Goal: Task Accomplishment & Management: Use online tool/utility

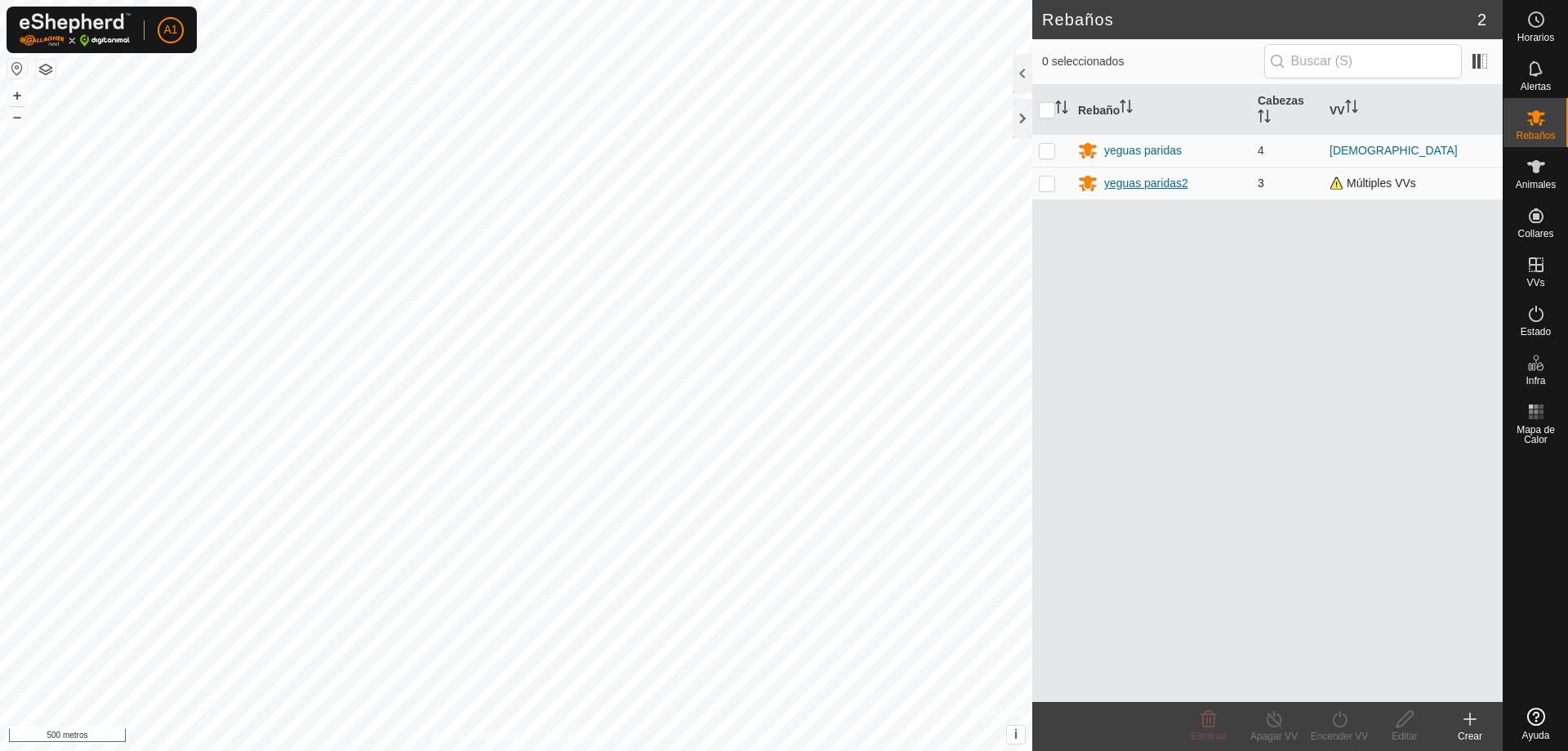
click at [1113, 182] on font "yeguas paridas2" at bounding box center [1146, 182] width 84 height 13
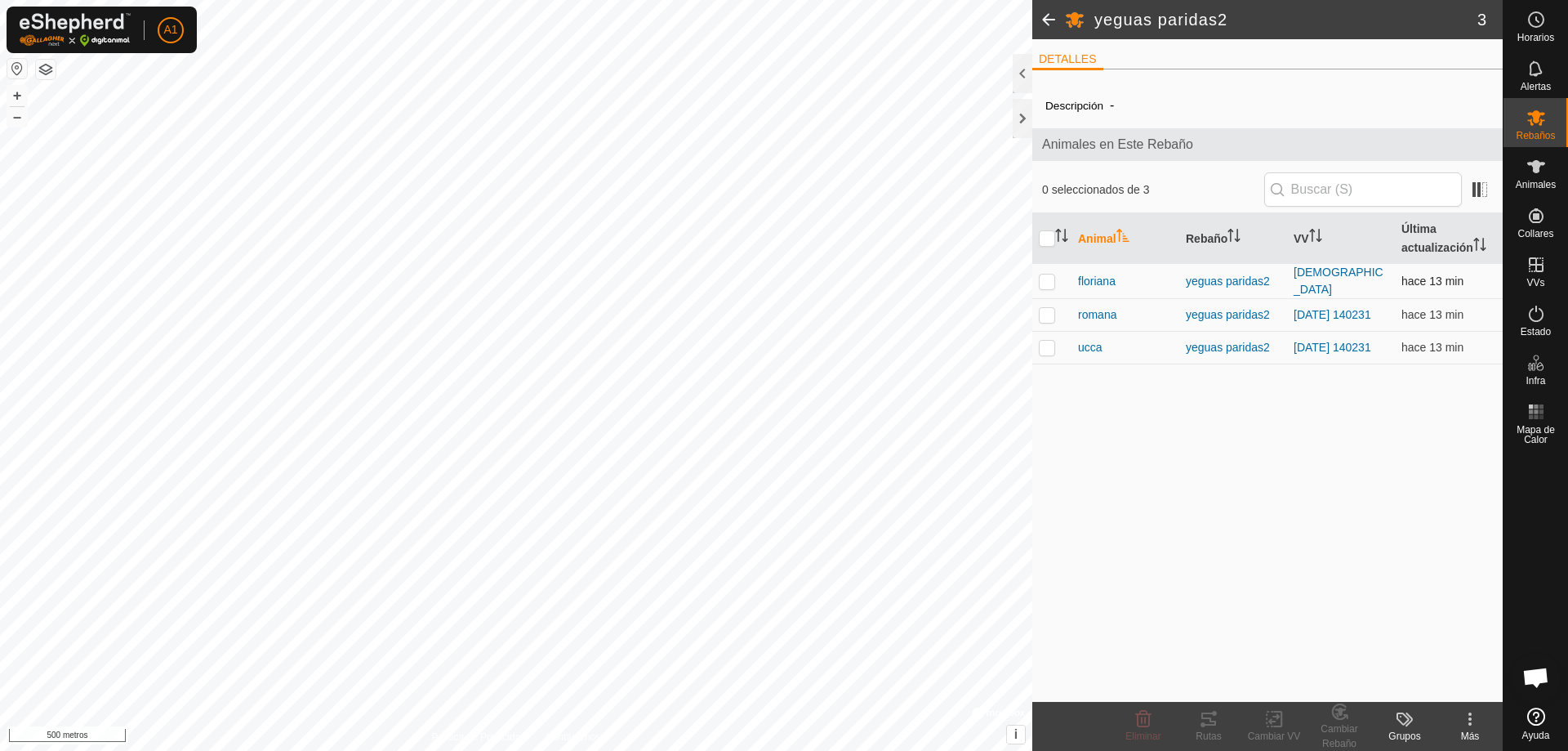
click at [1051, 284] on p-checkbox at bounding box center [1047, 281] width 16 height 13
click at [1340, 710] on icon at bounding box center [1339, 712] width 11 height 9
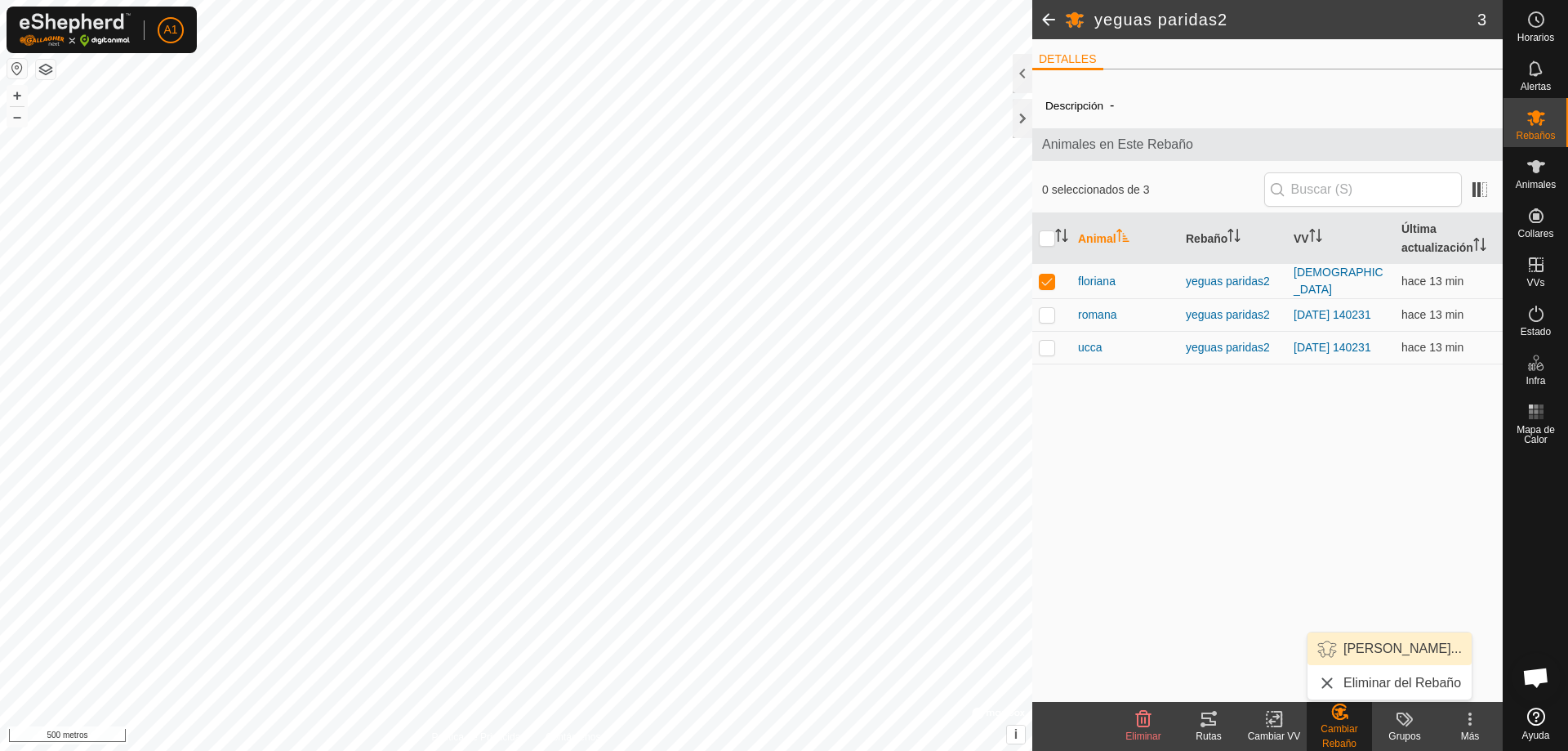
click at [1370, 646] on link "[PERSON_NAME]..." at bounding box center [1390, 648] width 164 height 33
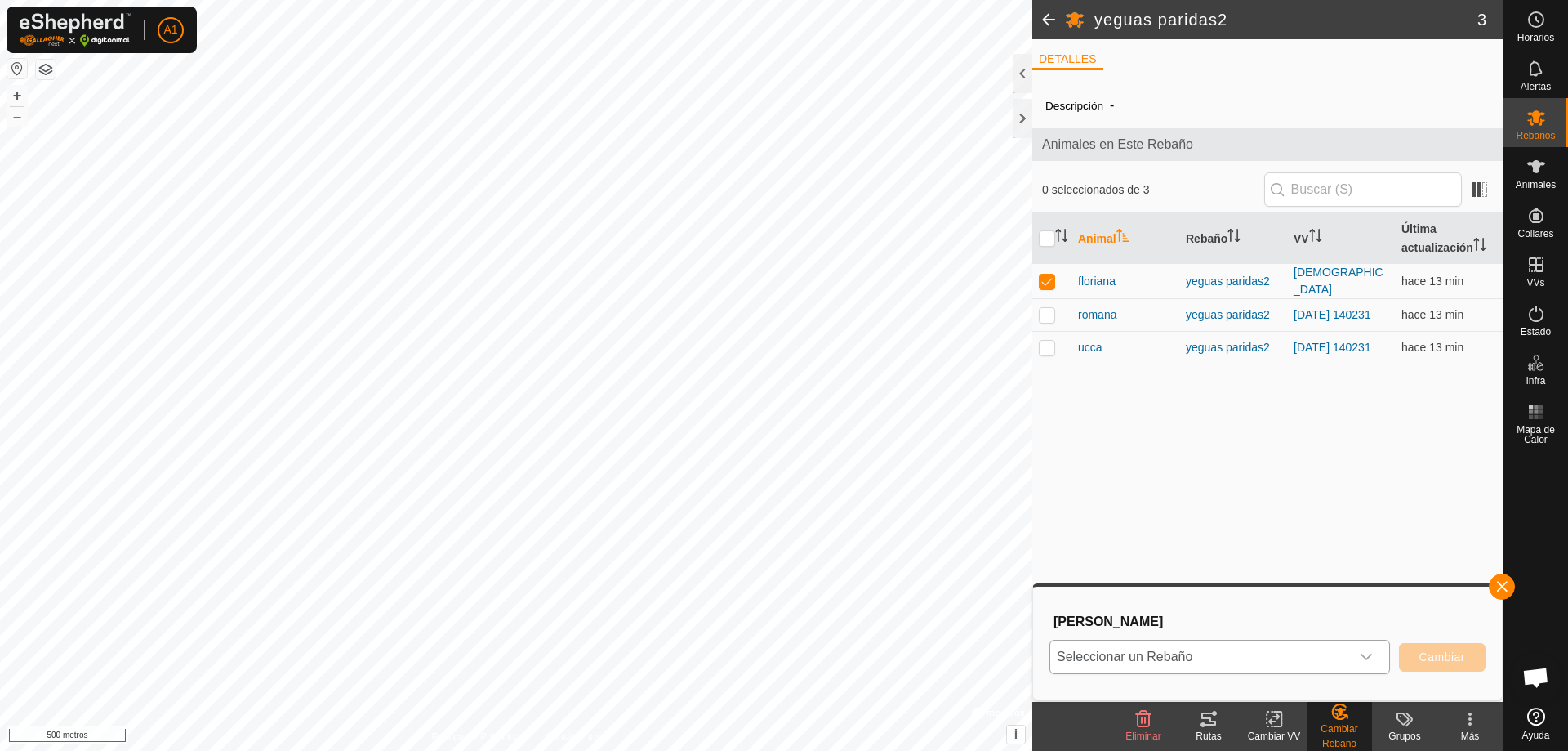
click at [1362, 649] on div "disparador desplegable" at bounding box center [1366, 657] width 33 height 33
click at [1263, 574] on li "yeguas paridas" at bounding box center [1221, 579] width 339 height 41
click at [1425, 655] on font "Cambiar" at bounding box center [1441, 656] width 45 height 13
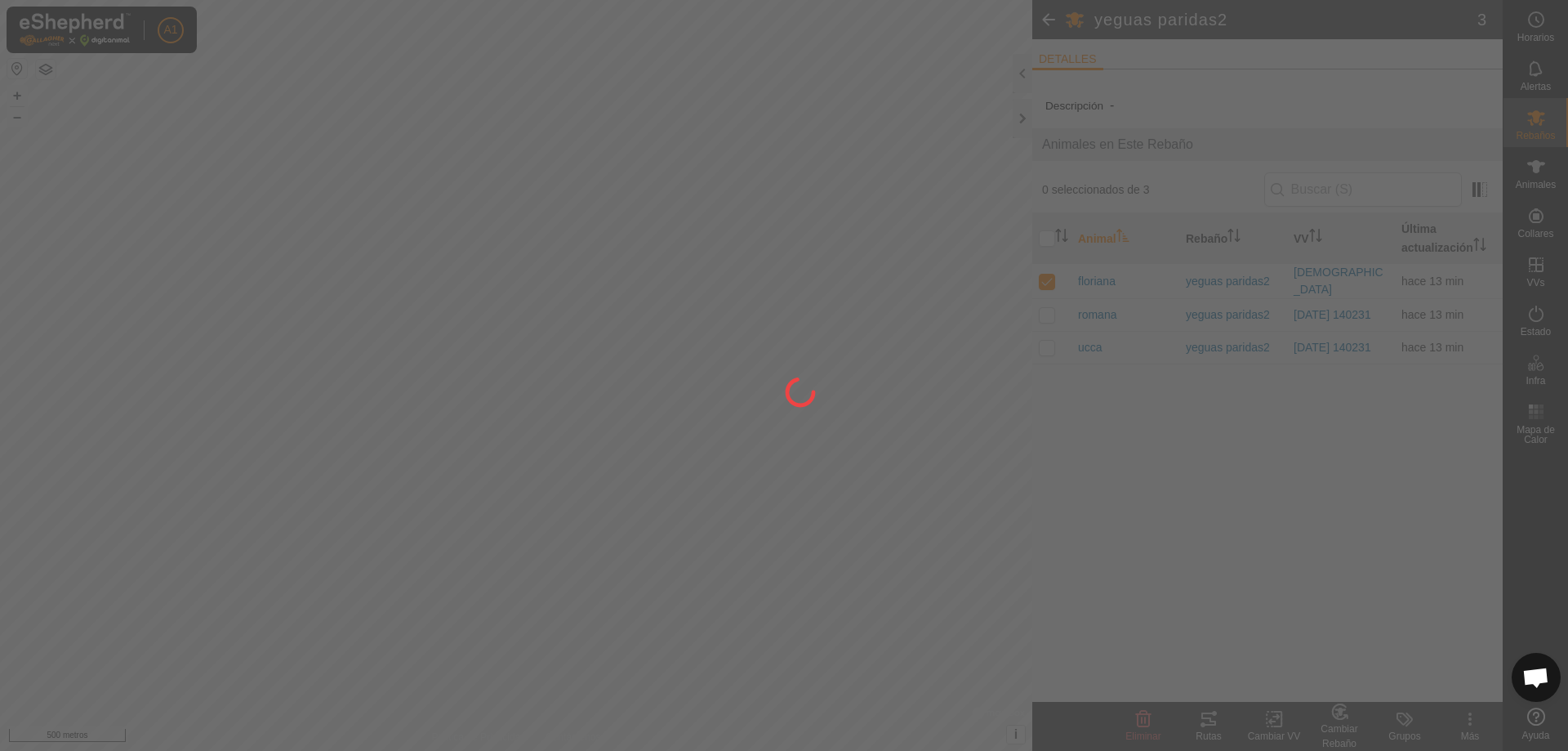
checkbox input "false"
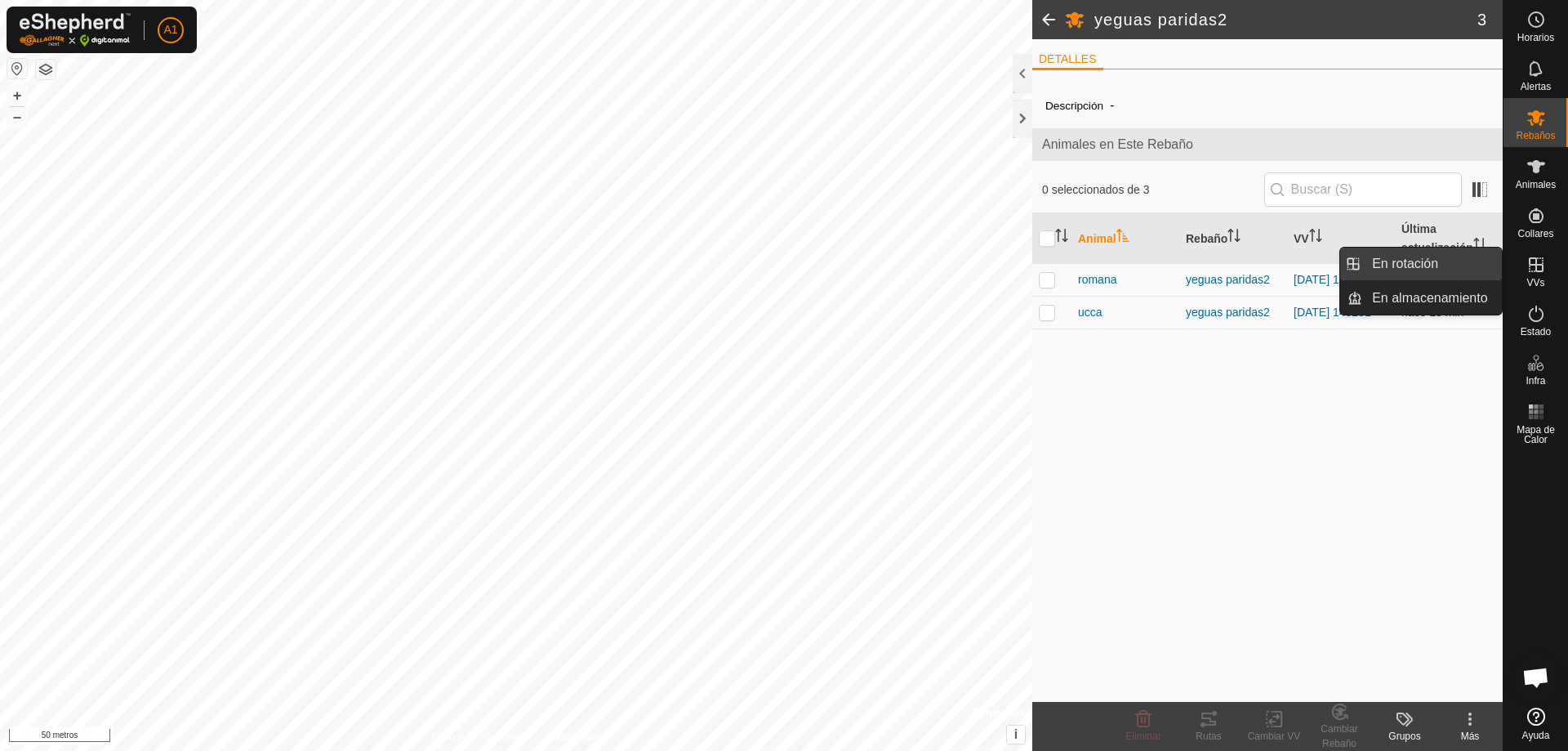
click at [1476, 263] on link "En rotación" at bounding box center [1431, 264] width 140 height 33
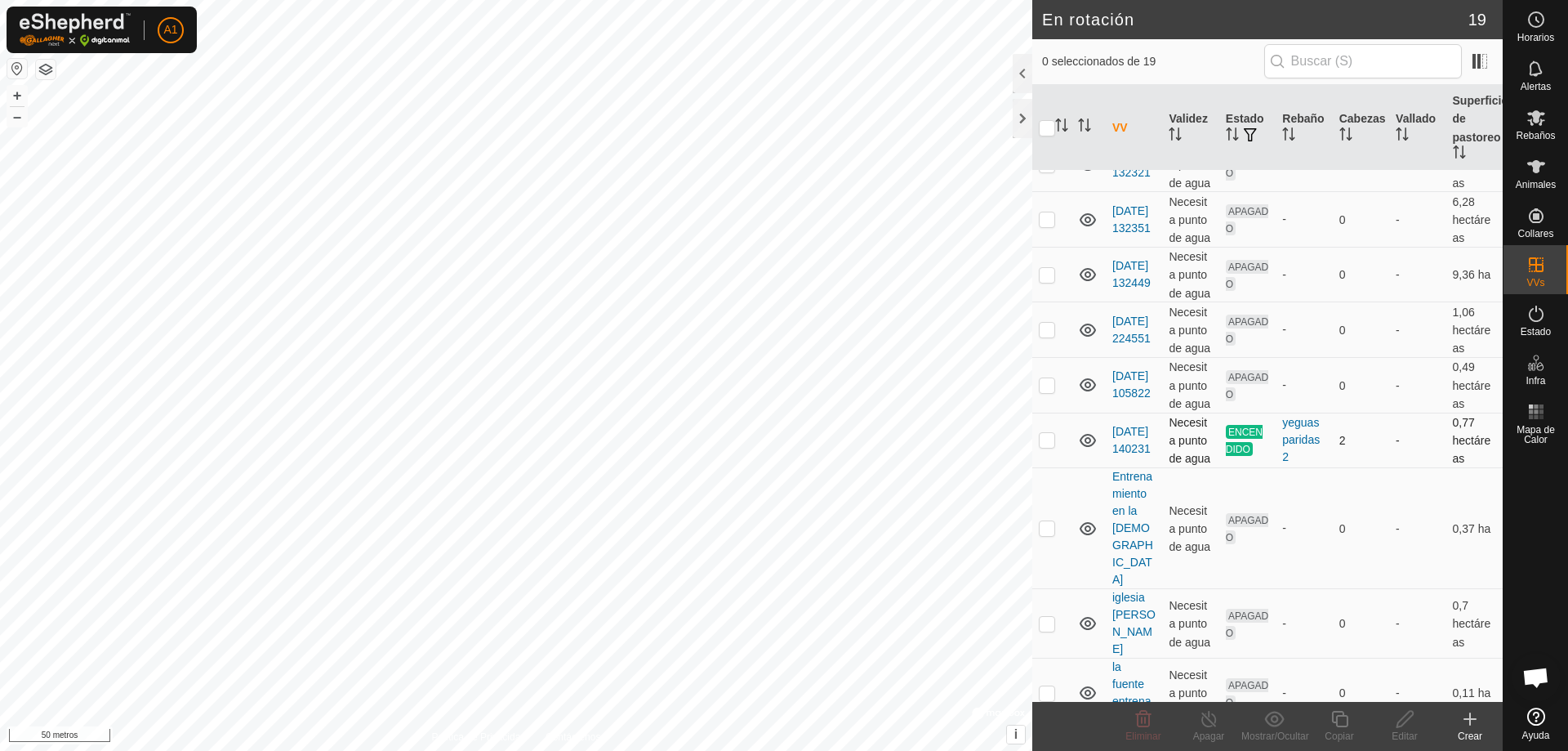
scroll to position [621, 0]
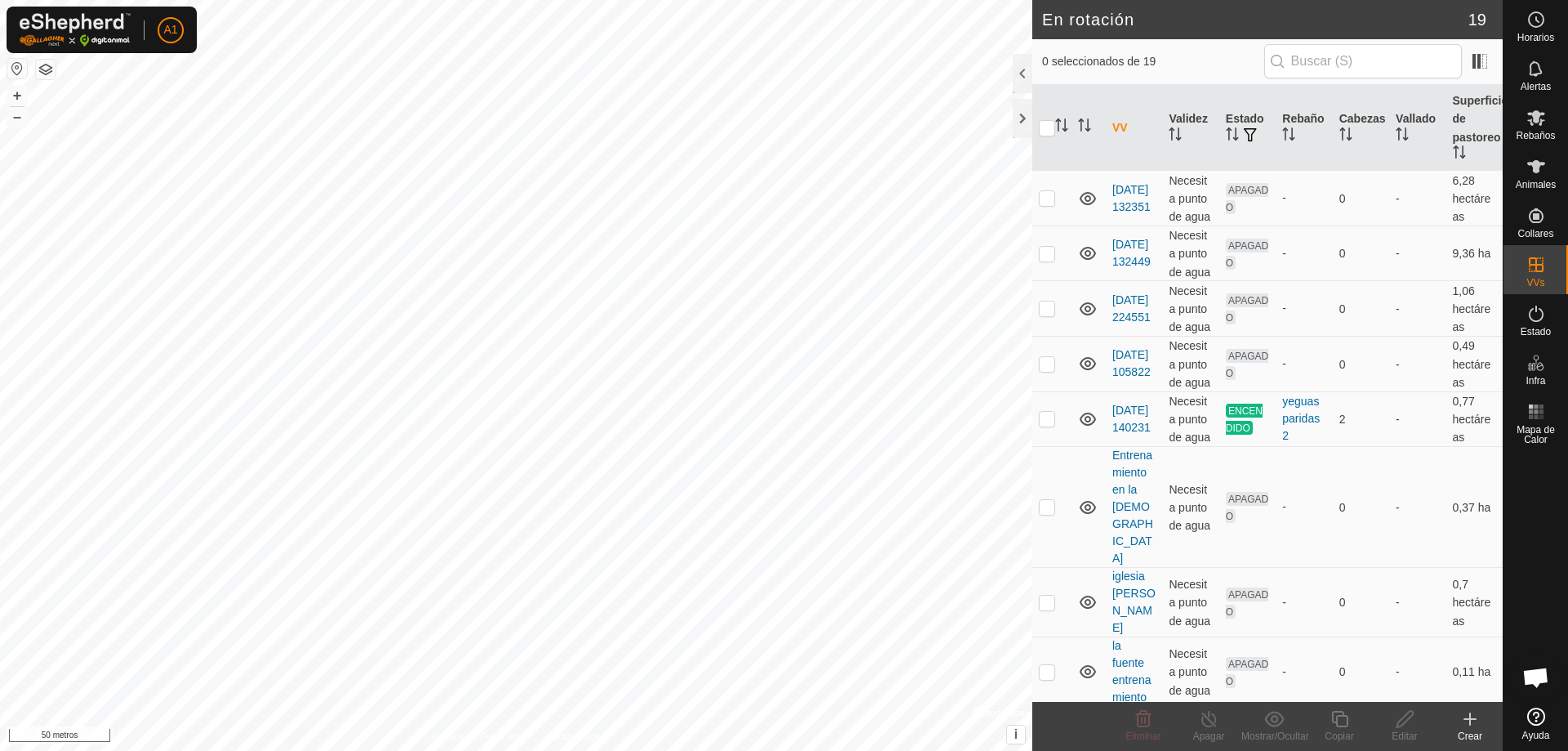
click at [1046, 735] on p-checkbox at bounding box center [1047, 741] width 16 height 13
click at [1048, 735] on p-checkbox at bounding box center [1047, 741] width 16 height 13
checkbox input "false"
click at [1479, 720] on icon at bounding box center [1470, 718] width 20 height 20
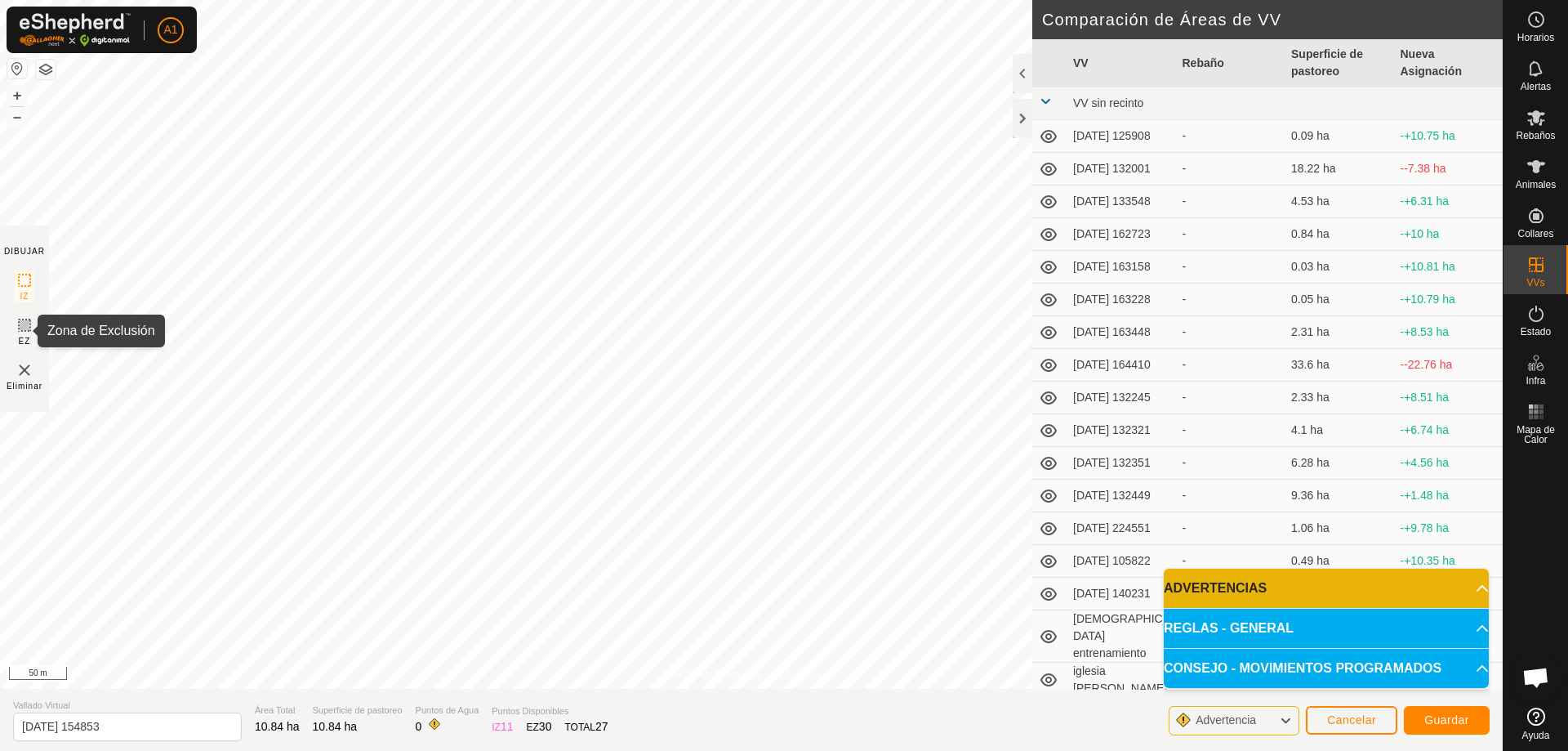
click at [18, 319] on rect at bounding box center [24, 325] width 13 height 13
click at [1451, 722] on span "Guardar" at bounding box center [1446, 719] width 45 height 13
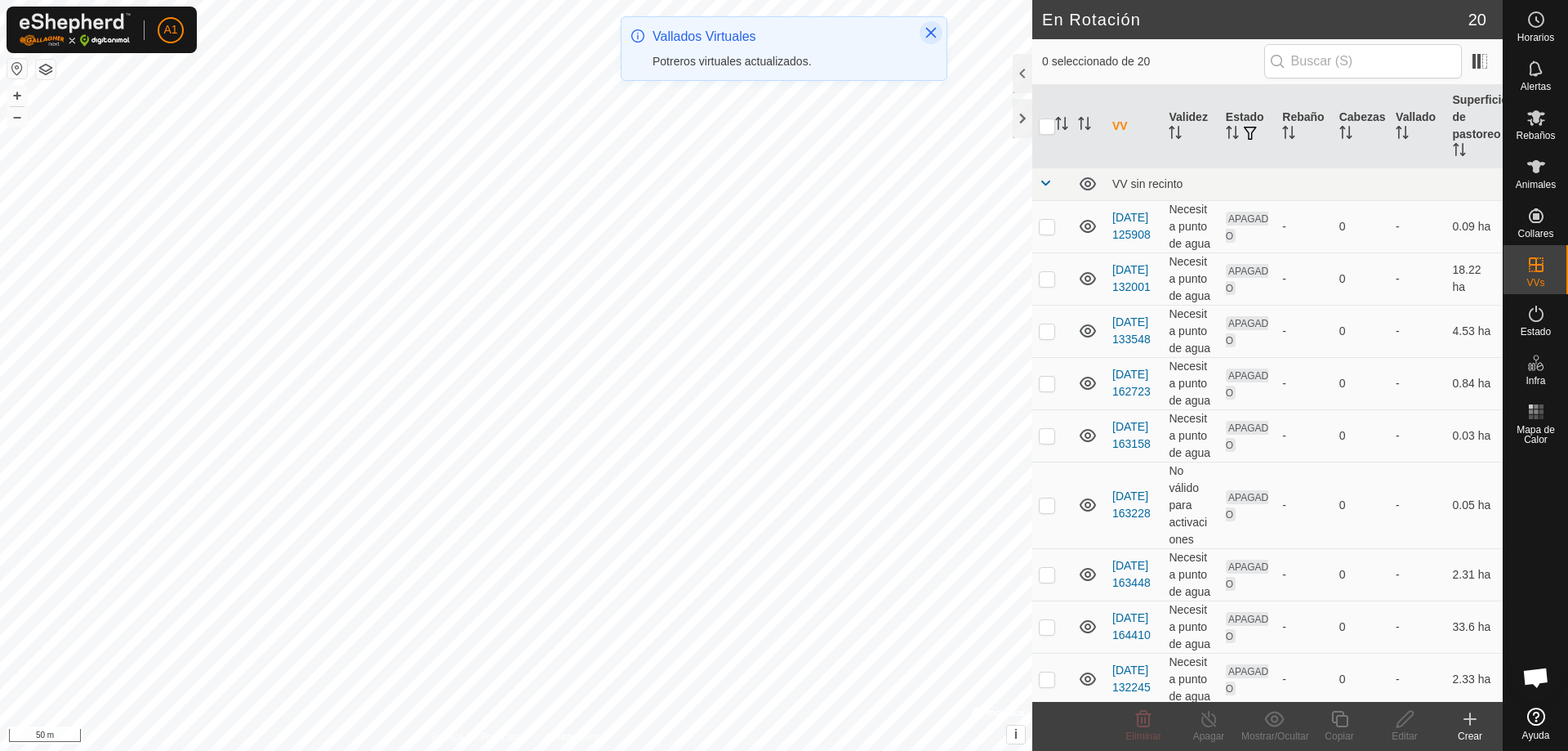
click at [934, 35] on icon "Close" at bounding box center [931, 33] width 10 height 10
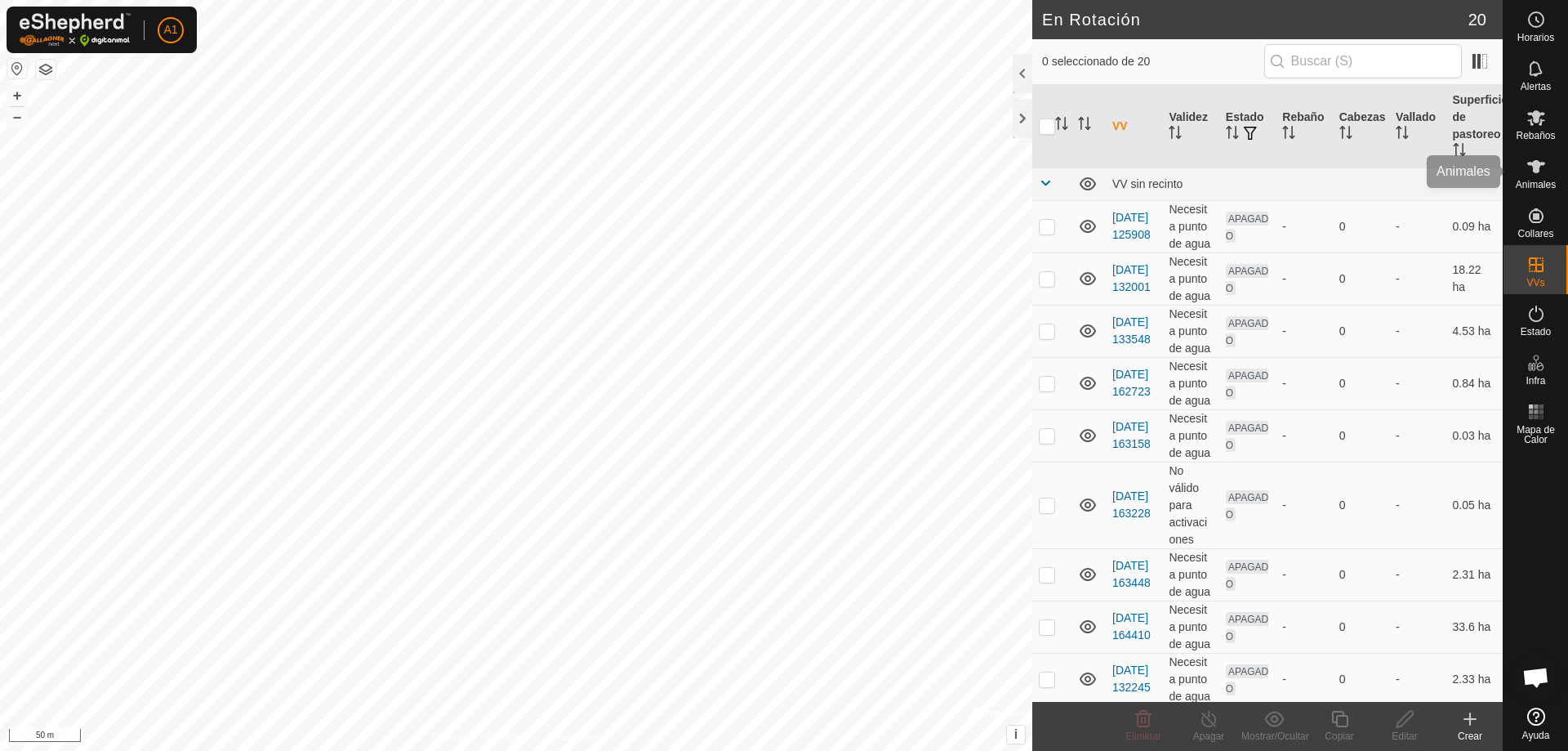
click at [1553, 168] on div "Animales" at bounding box center [1535, 171] width 64 height 49
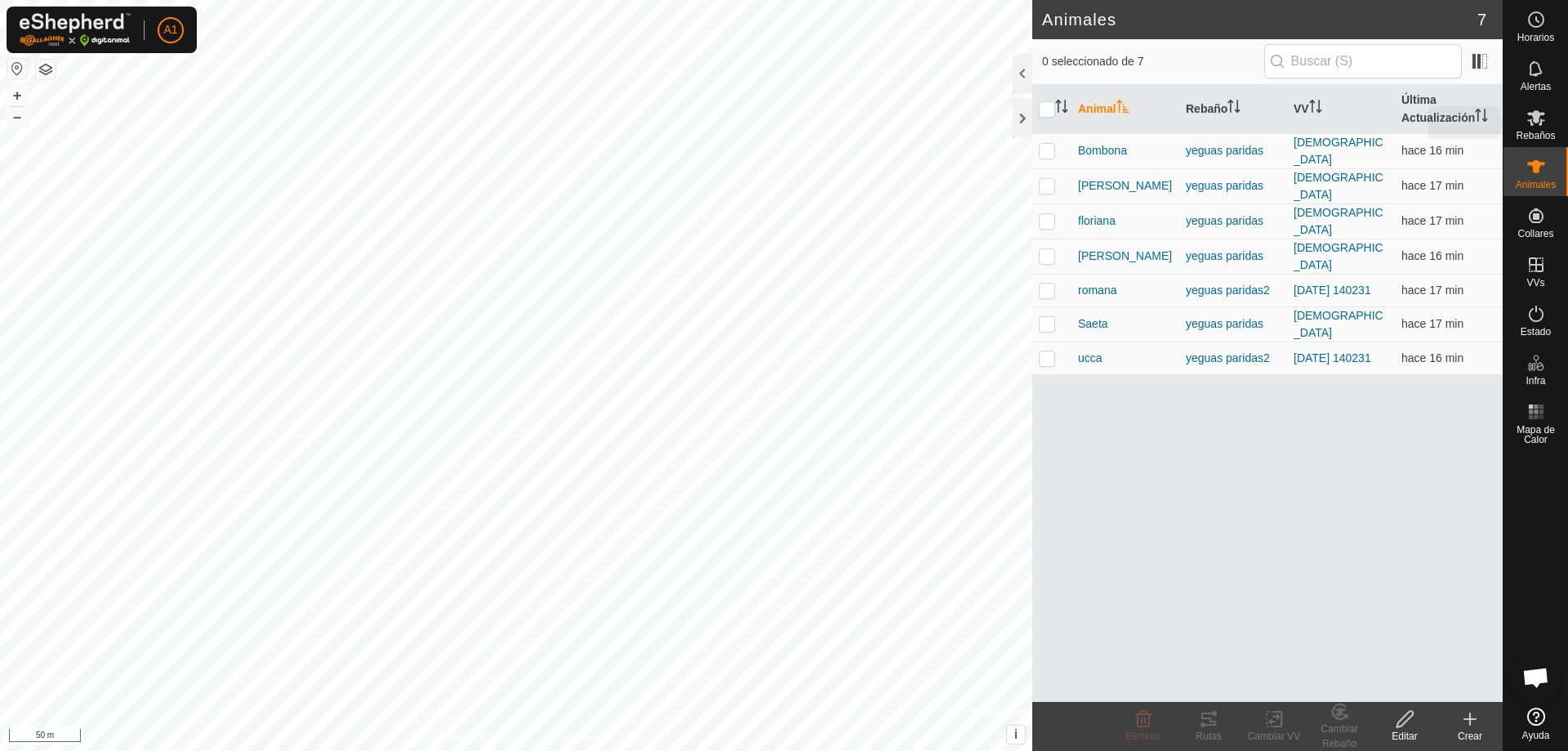
click at [1528, 115] on icon at bounding box center [1535, 117] width 20 height 20
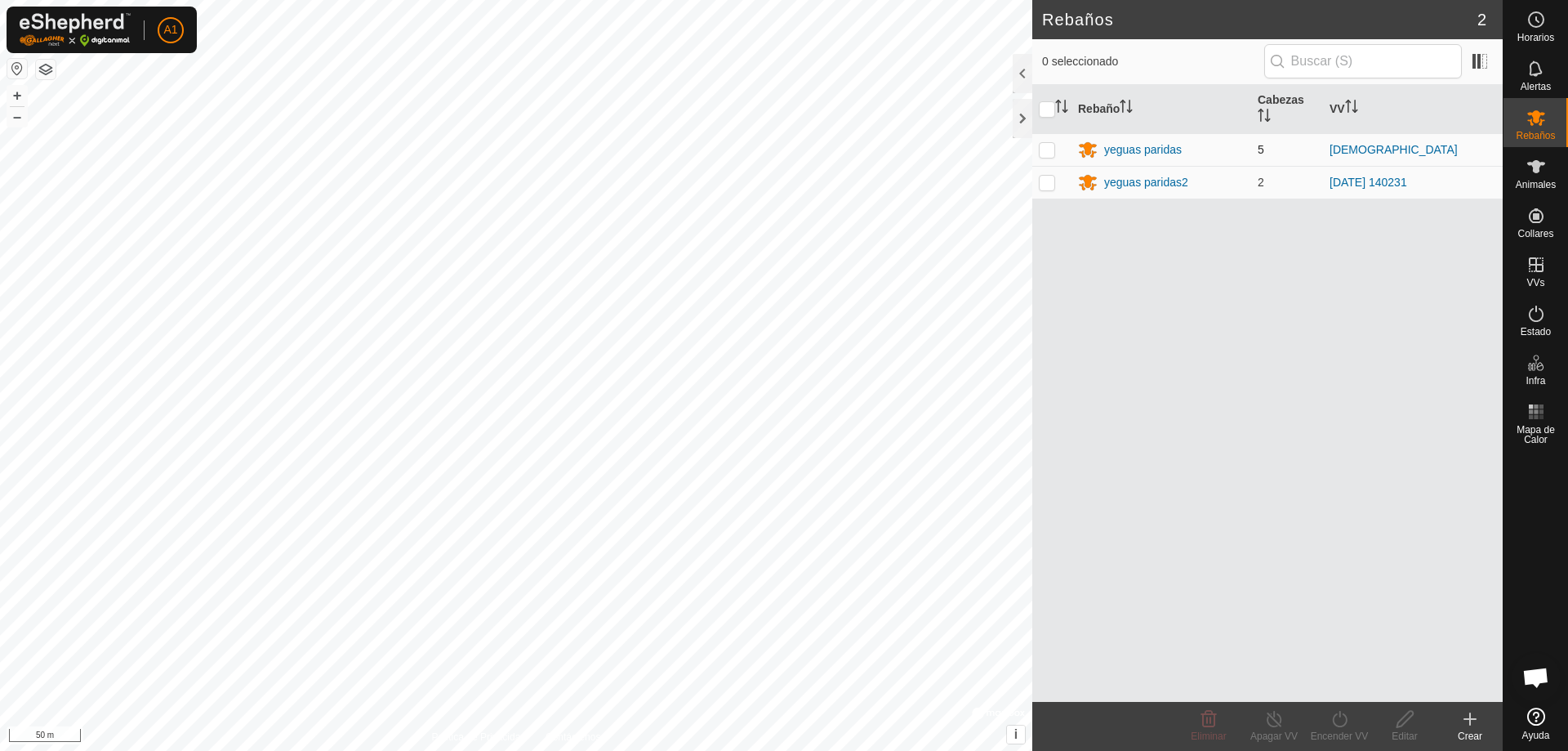
click at [1053, 148] on p-checkbox at bounding box center [1047, 149] width 16 height 13
checkbox input "true"
click at [1169, 148] on div "yeguas paridas" at bounding box center [1143, 150] width 78 height 17
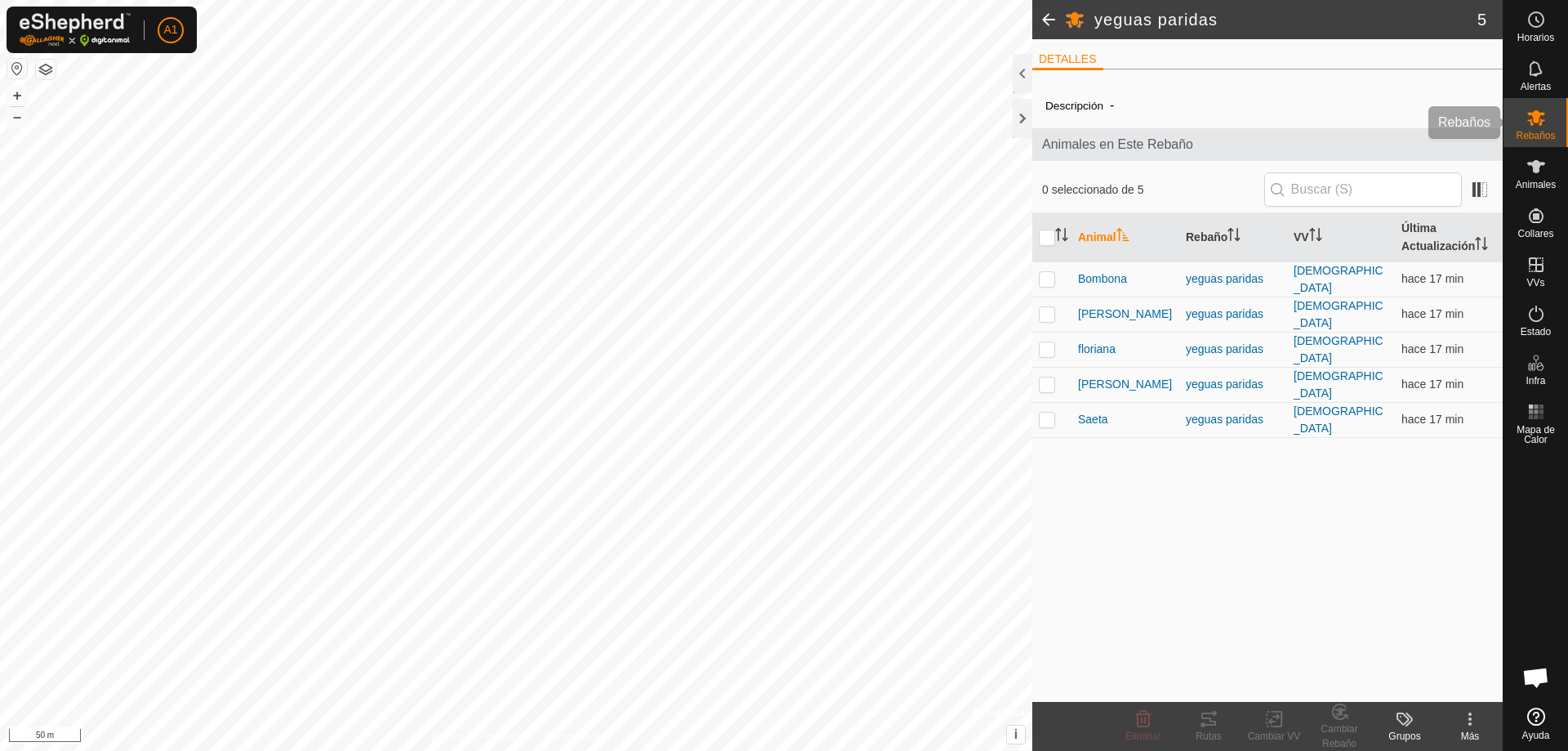
click at [1537, 120] on icon at bounding box center [1535, 118] width 18 height 15
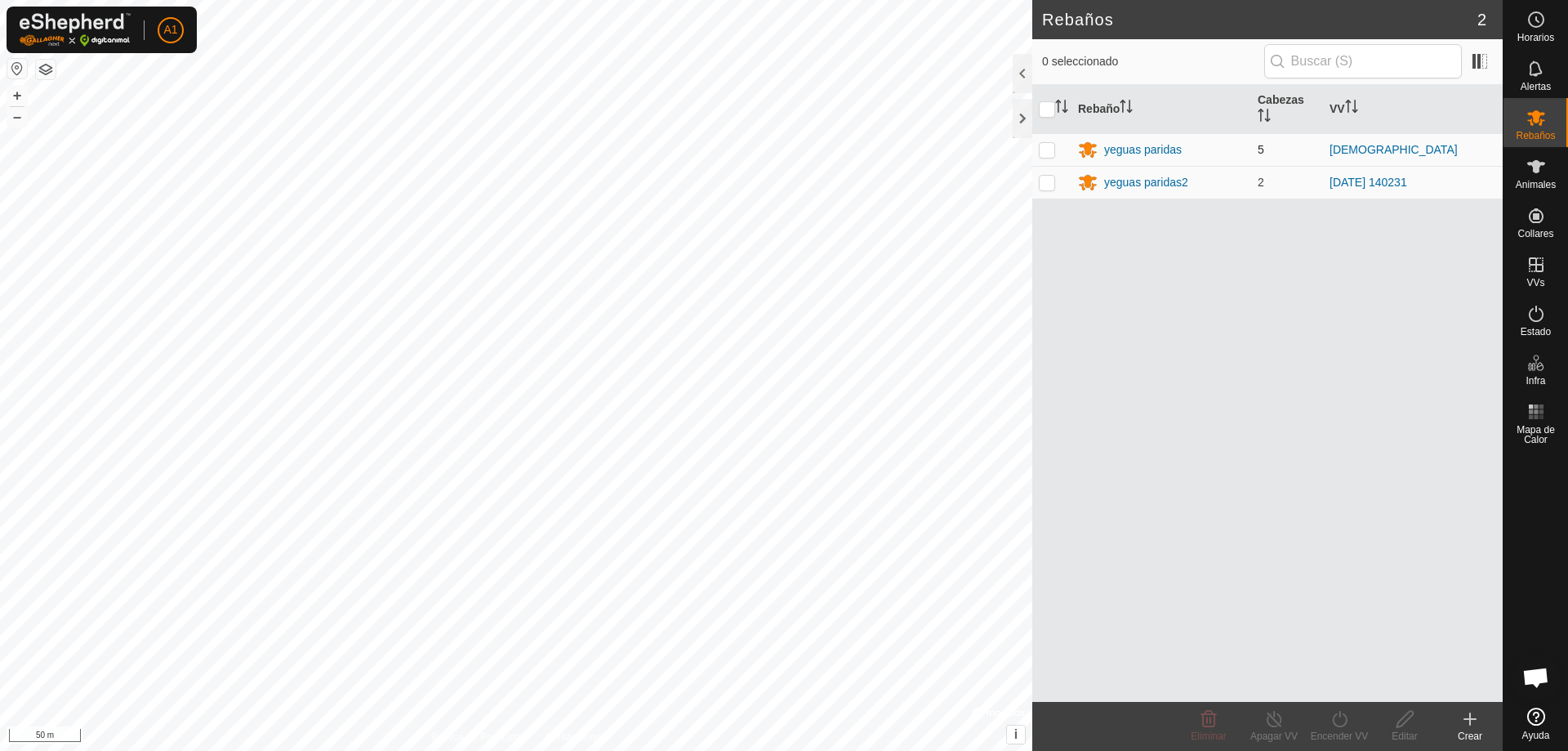
click at [1052, 149] on p-checkbox at bounding box center [1047, 149] width 16 height 13
checkbox input "true"
click at [1345, 719] on icon at bounding box center [1339, 718] width 21 height 20
click at [1357, 682] on link "Ahora" at bounding box center [1388, 683] width 162 height 33
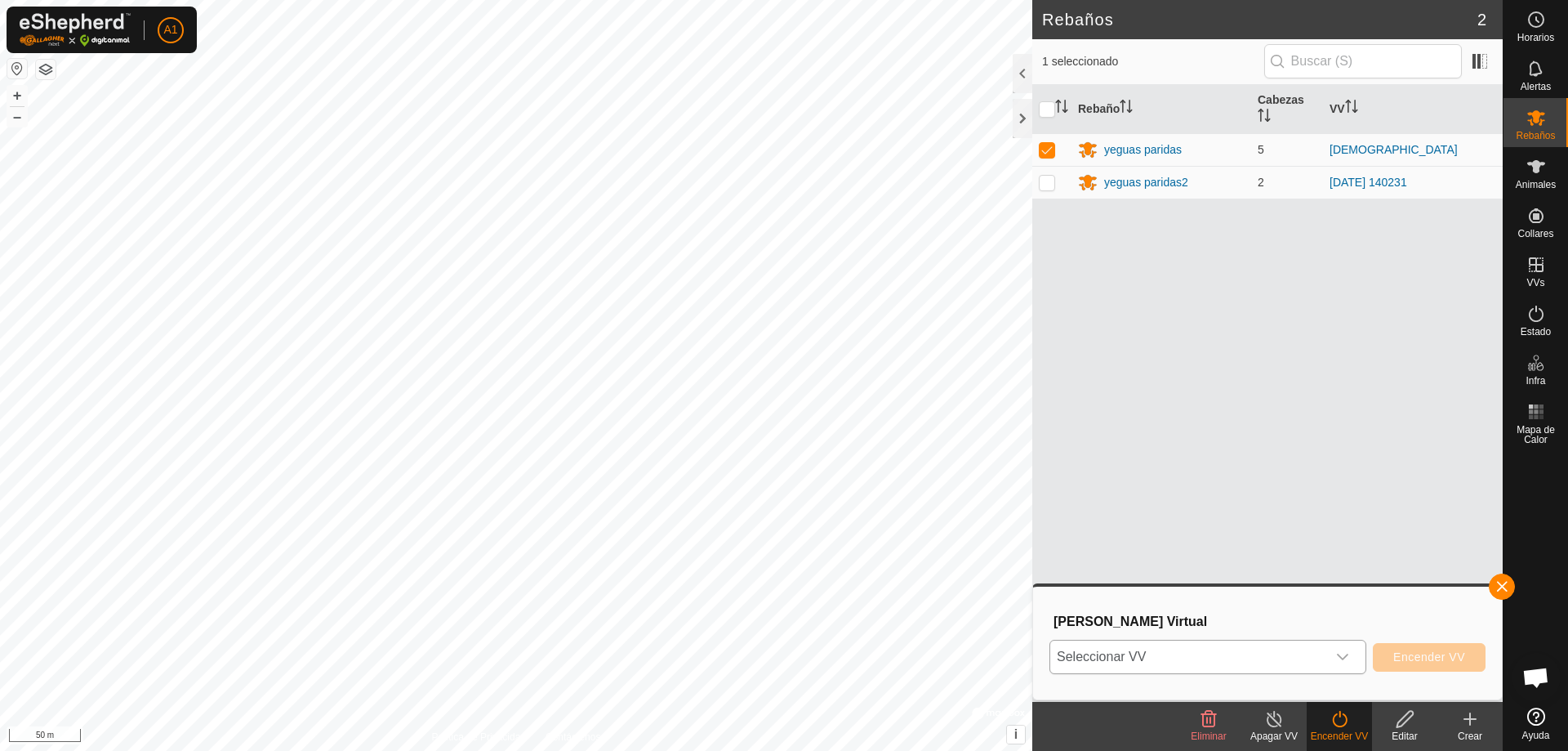
click at [1342, 659] on icon "dropdown trigger" at bounding box center [1342, 656] width 13 height 13
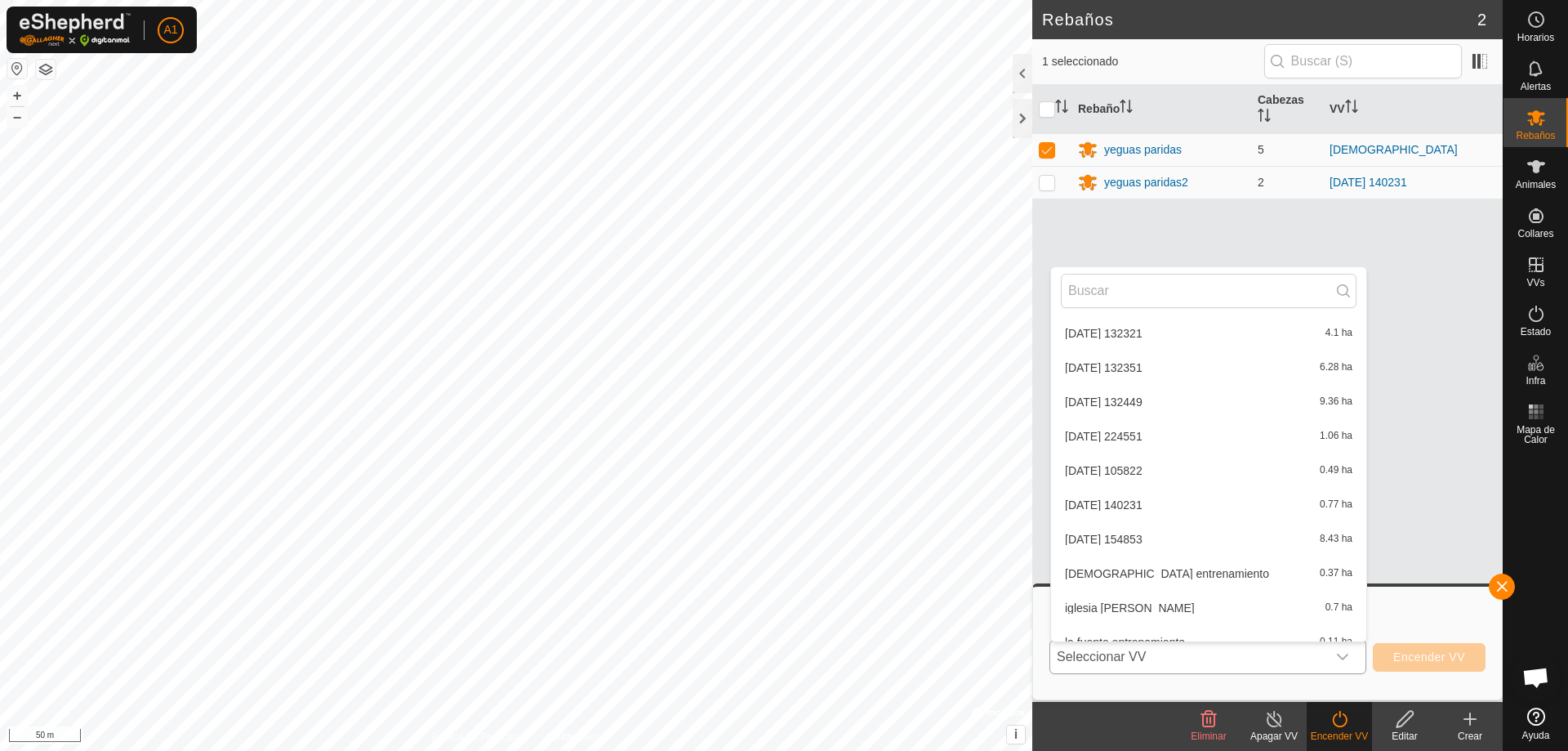
scroll to position [396, 0]
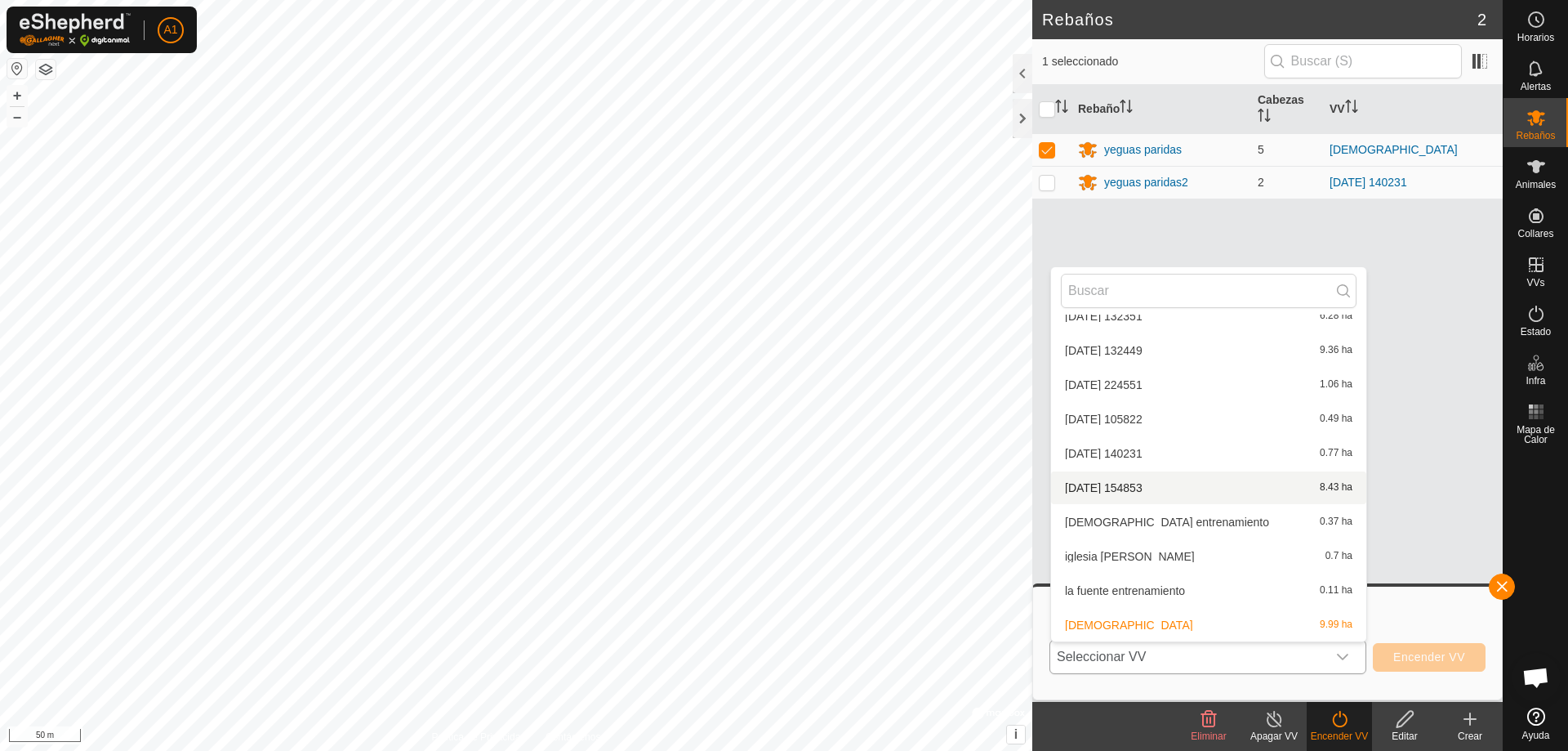
click at [1183, 496] on li "[DATE] 154853 8.43 ha" at bounding box center [1209, 488] width 315 height 33
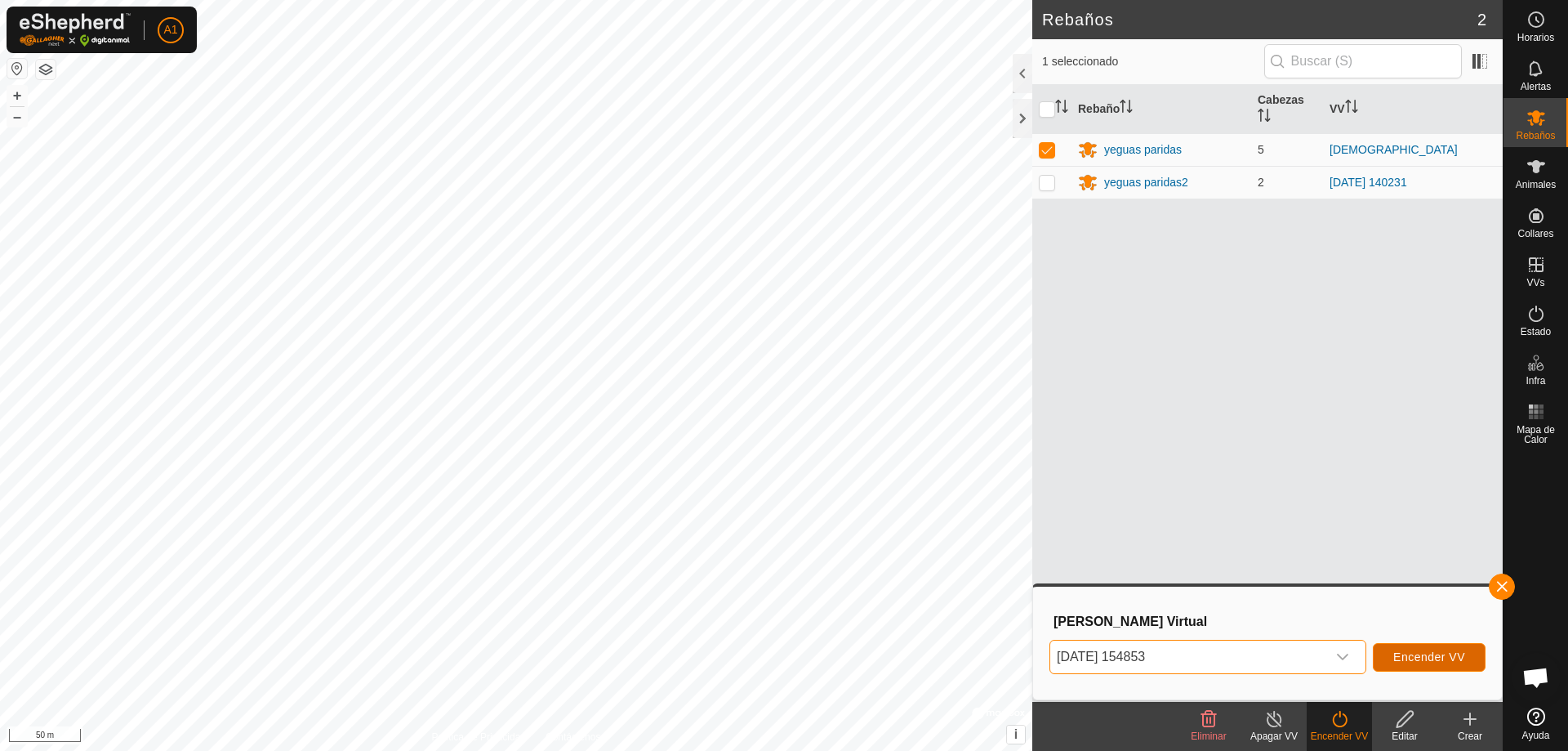
click at [1399, 661] on span "Encender VV" at bounding box center [1429, 656] width 72 height 13
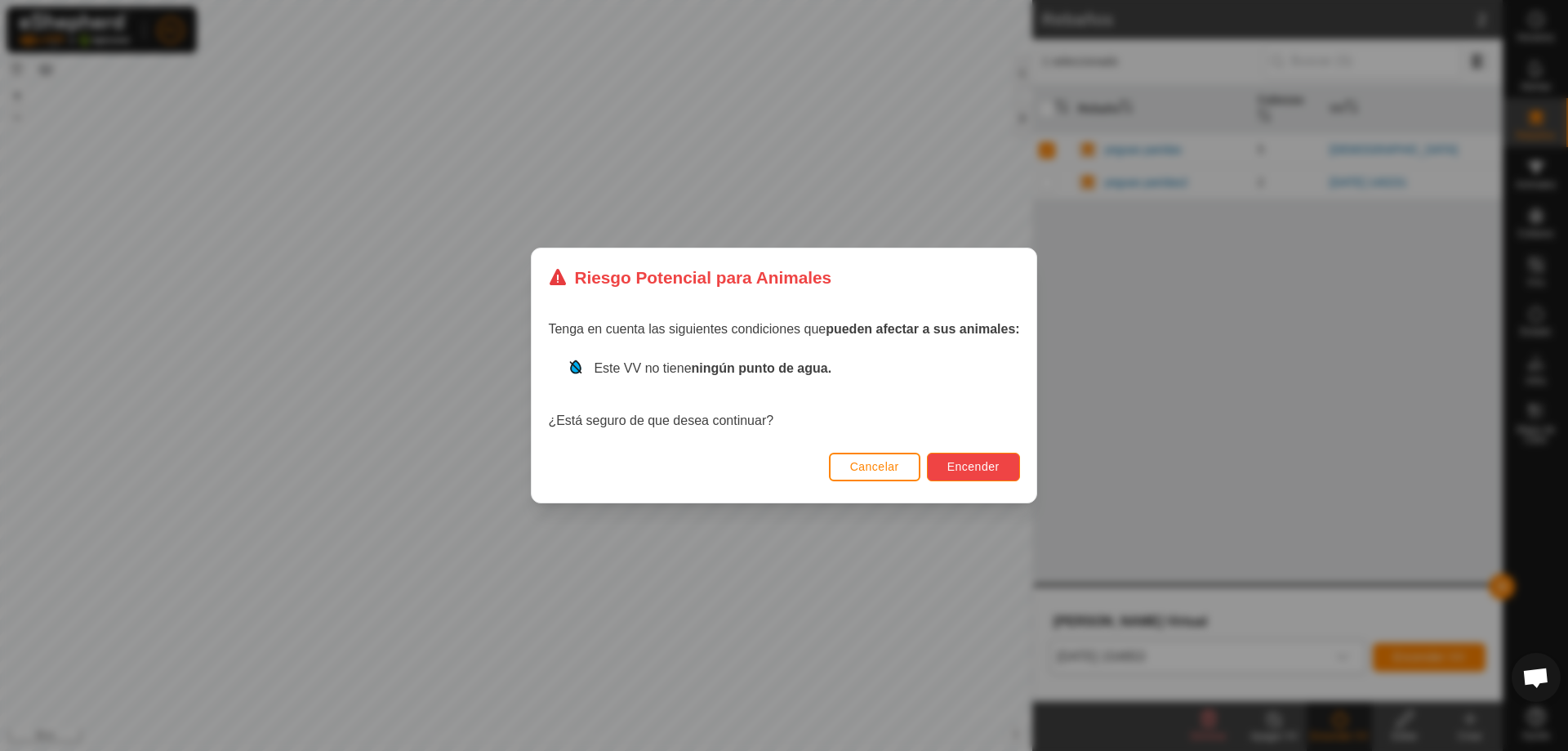
click at [988, 467] on span "Encender" at bounding box center [973, 466] width 52 height 13
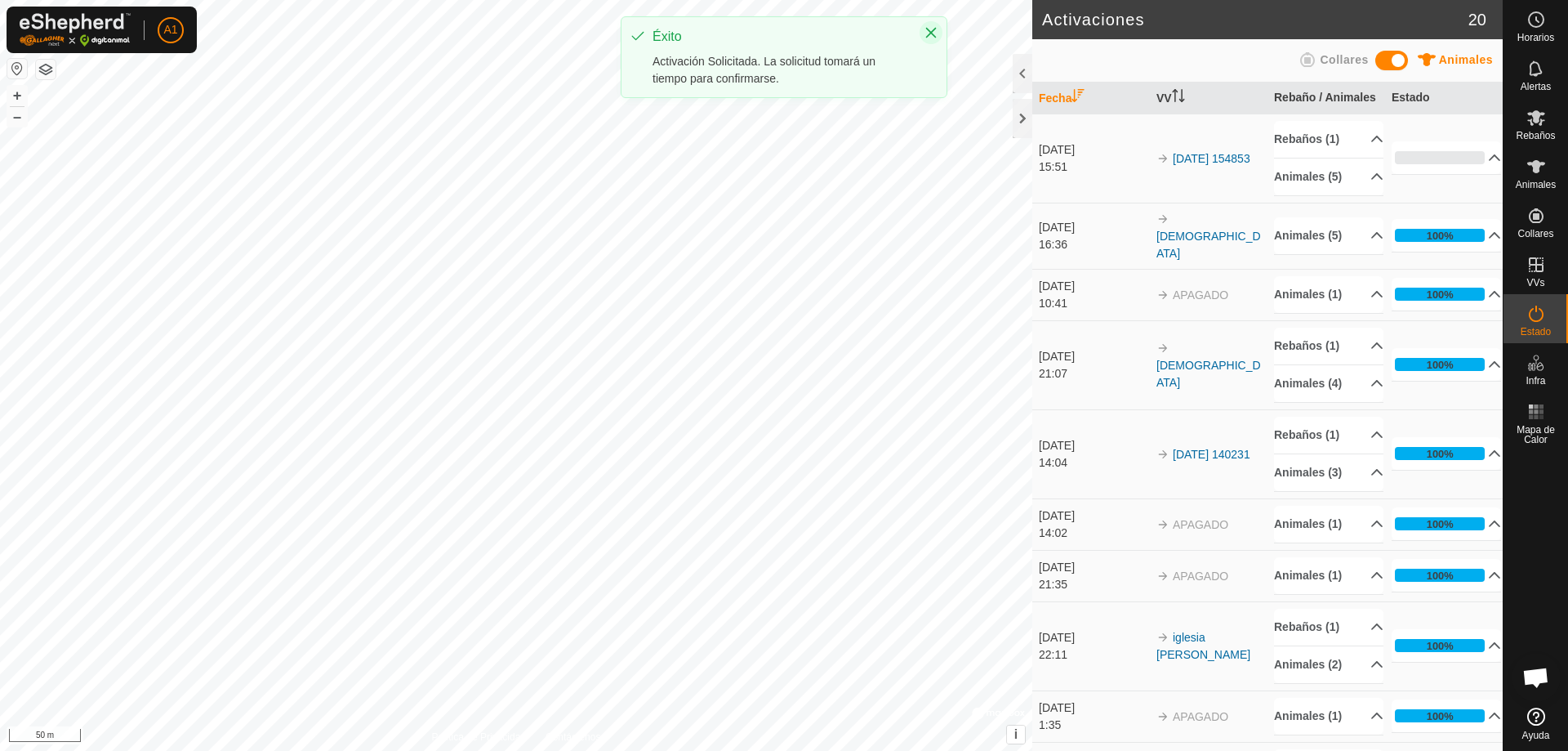
click at [930, 24] on button "Close" at bounding box center [930, 33] width 23 height 23
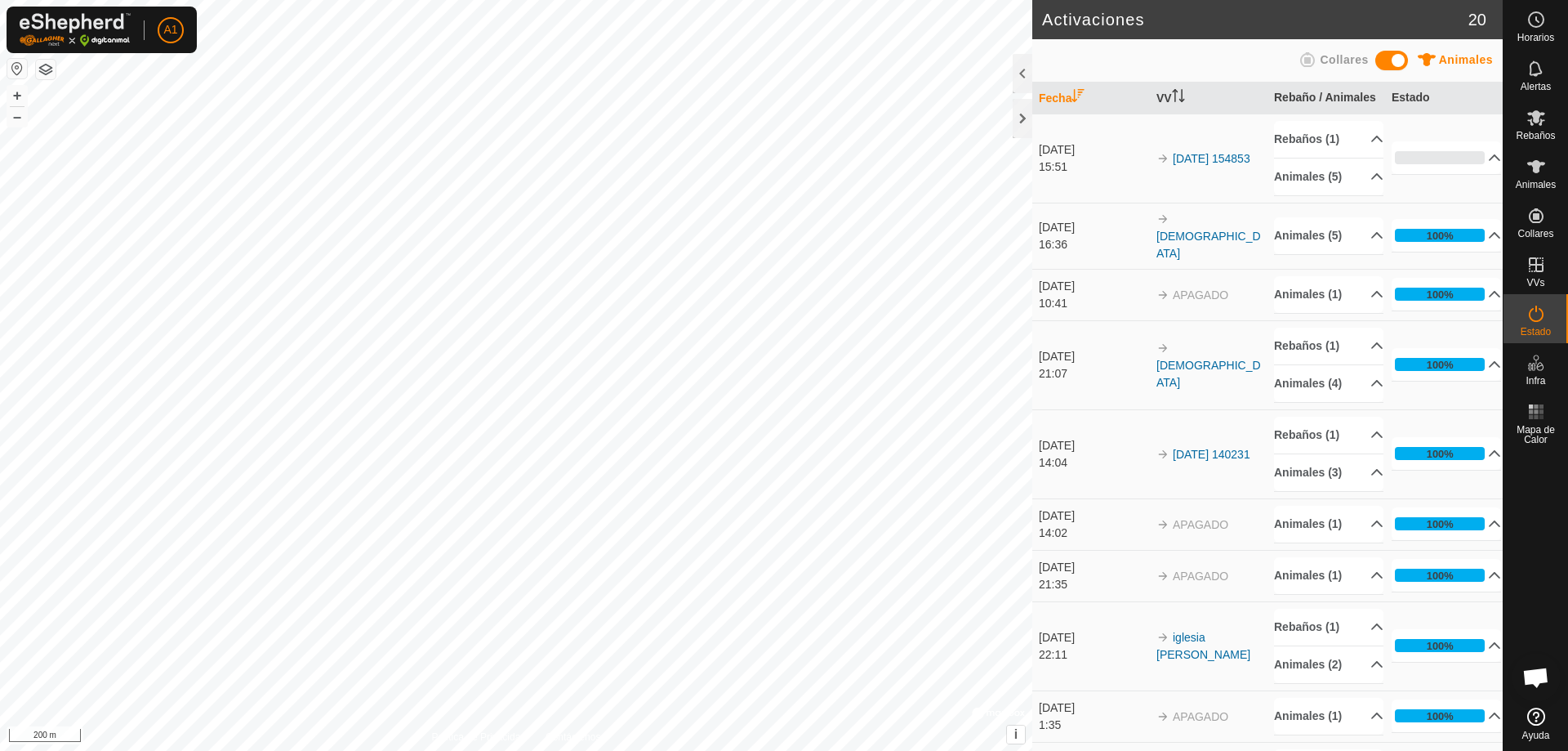
click at [1102, 702] on div "Activaciones 20 Animales Collares Fecha VV Rebaño / Animales Estado [DATE] 15:5…" at bounding box center [751, 375] width 1503 height 751
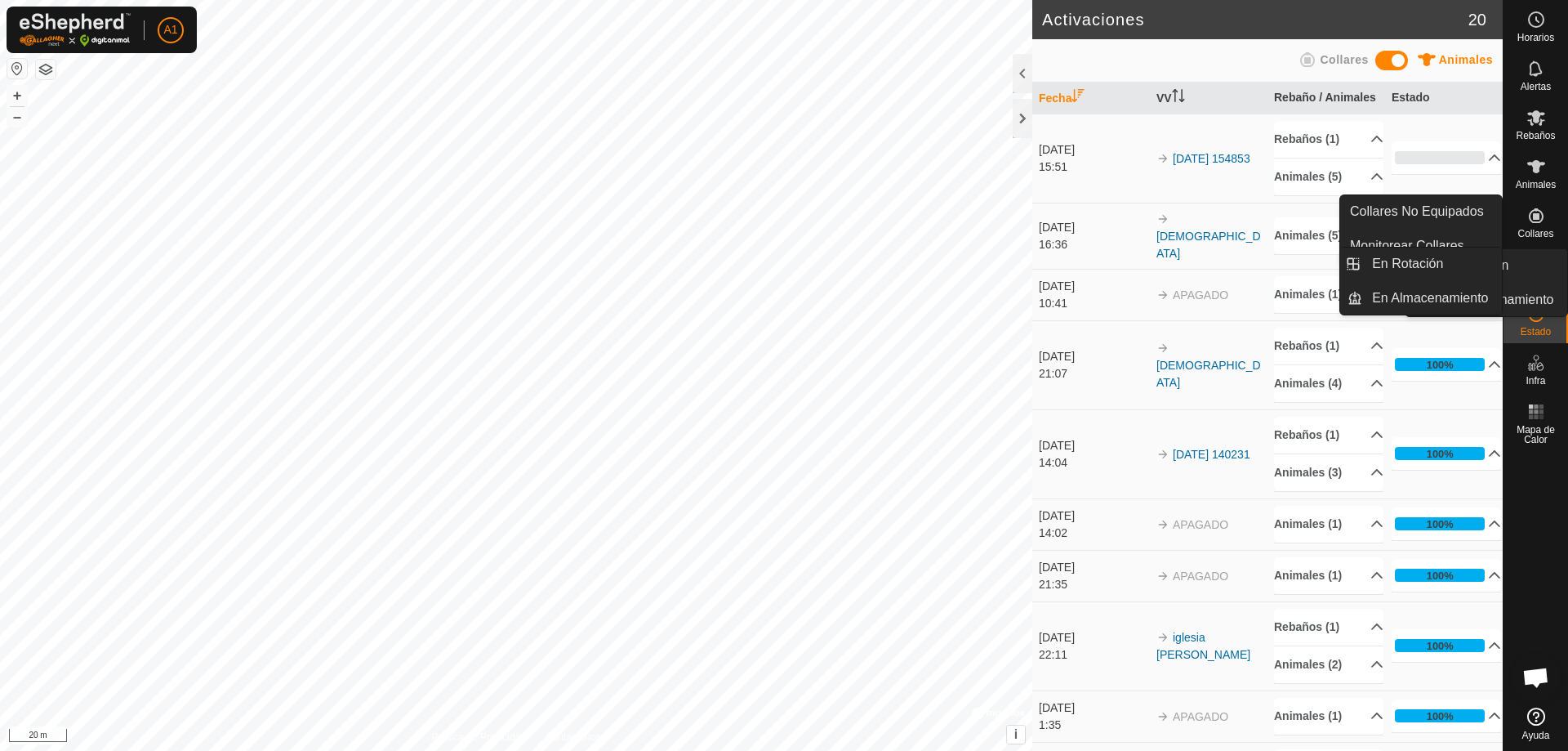
click at [1539, 278] on span "VVs" at bounding box center [1535, 282] width 18 height 9
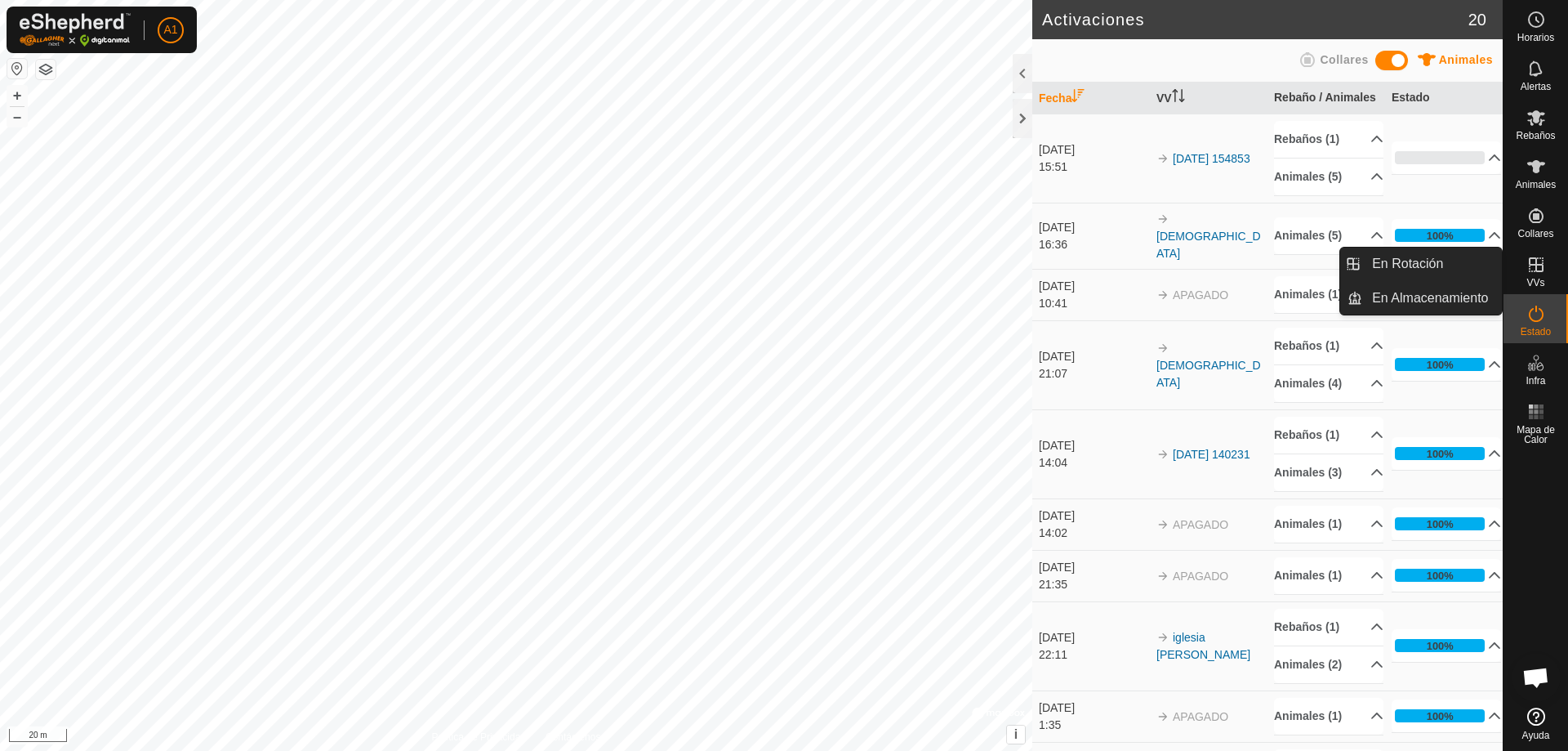
click at [1535, 264] on icon at bounding box center [1535, 265] width 15 height 15
click at [1533, 271] on icon at bounding box center [1535, 265] width 20 height 20
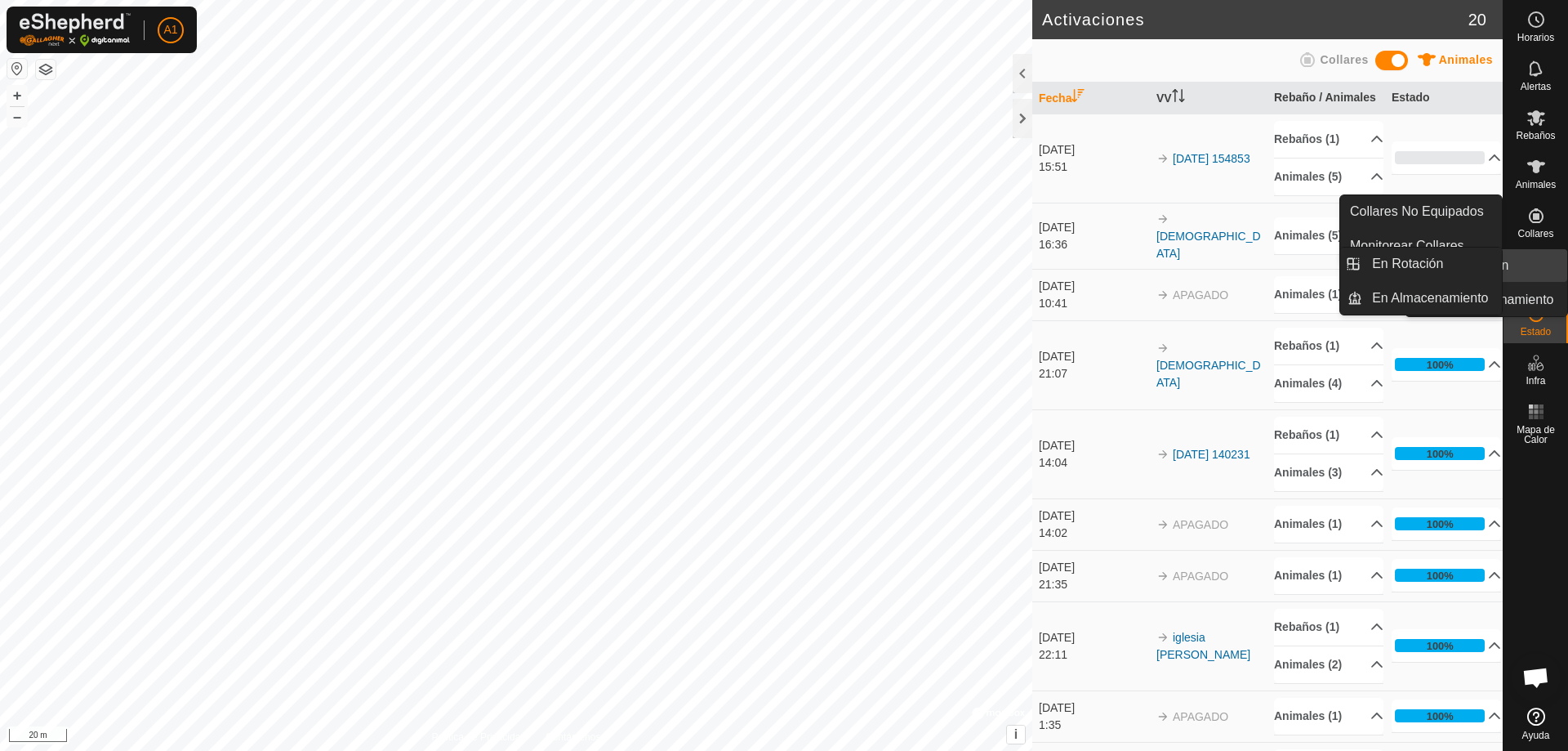
click at [1553, 277] on div "VVs" at bounding box center [1535, 269] width 64 height 49
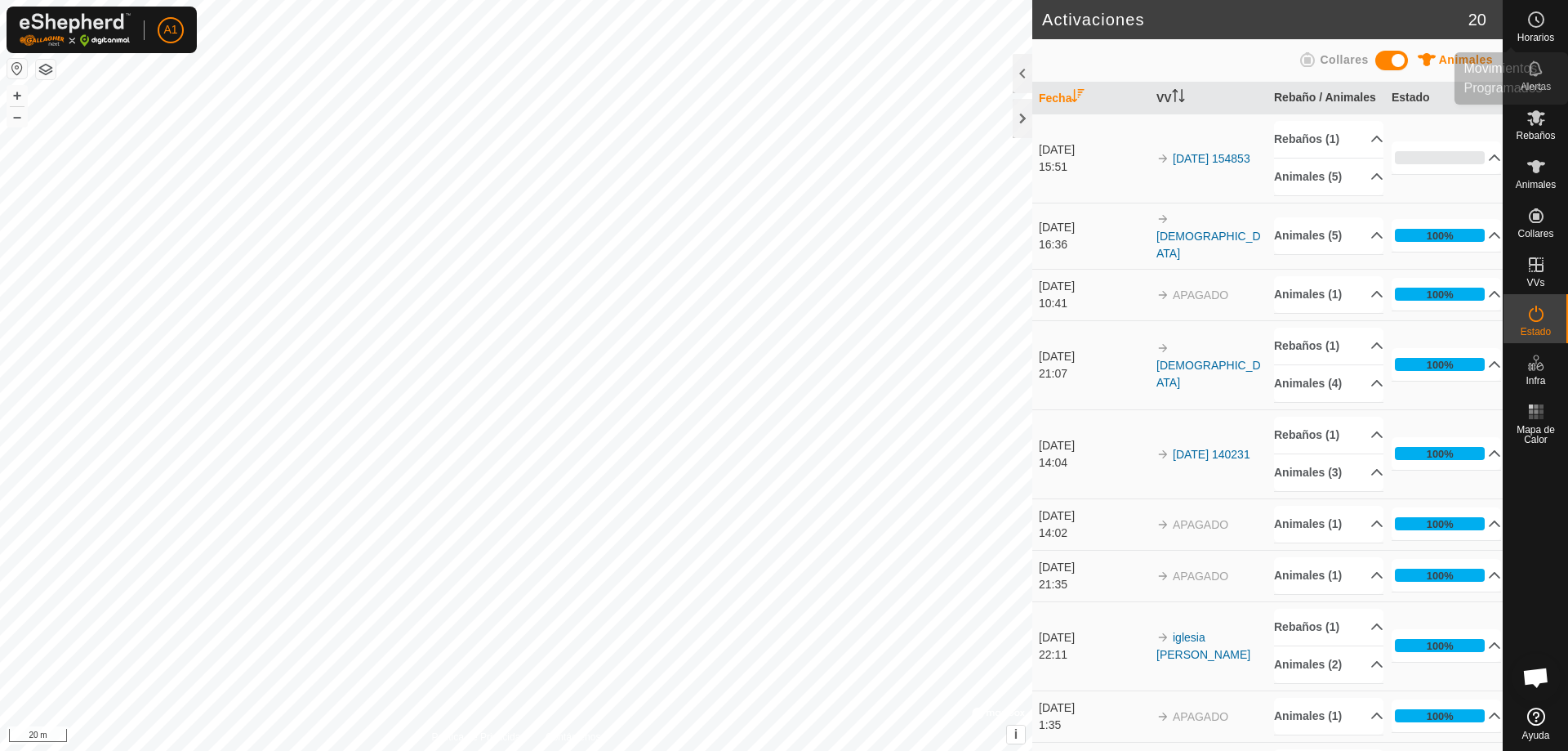
click at [1535, 33] on span "Horarios" at bounding box center [1535, 37] width 37 height 9
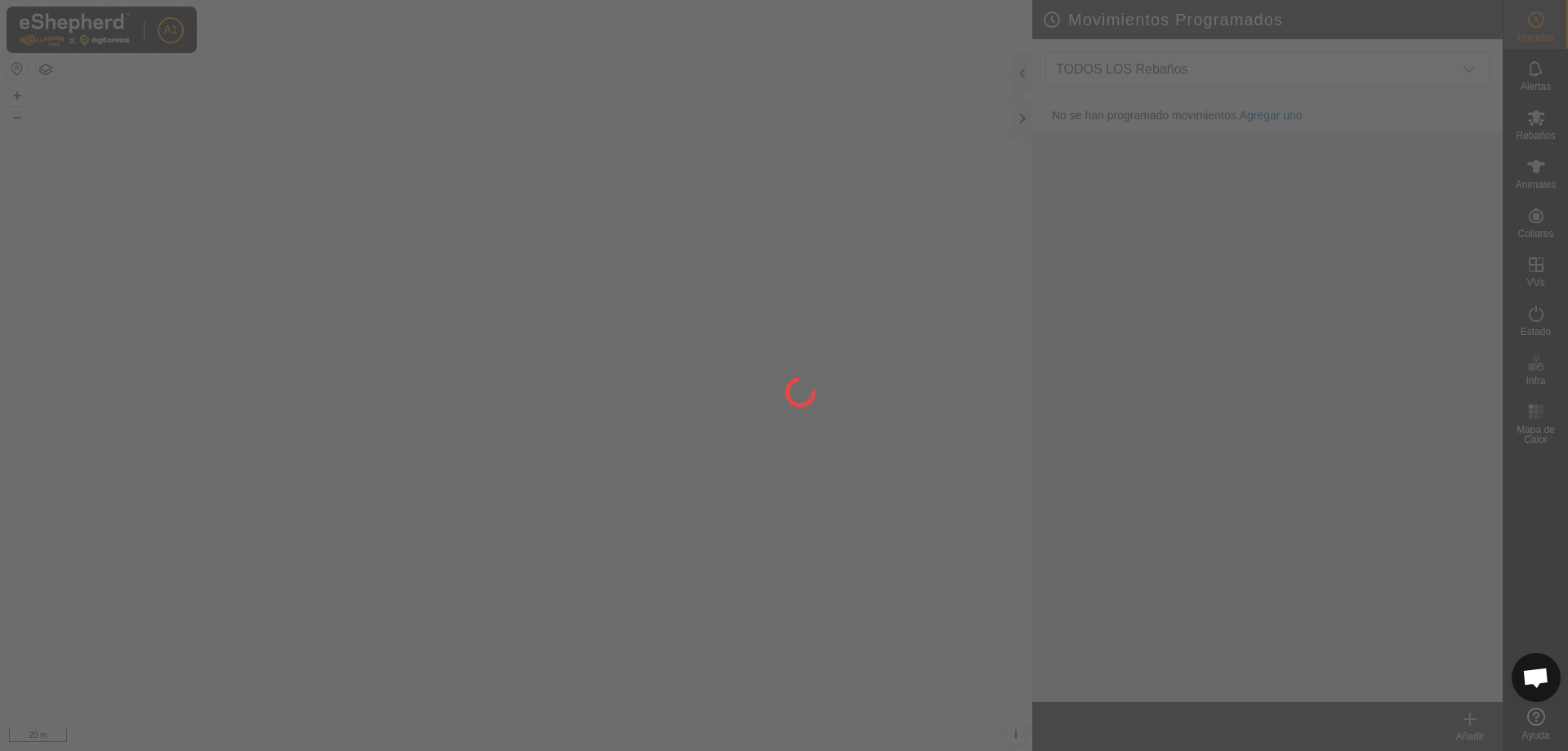
click at [1529, 86] on div at bounding box center [784, 375] width 1568 height 751
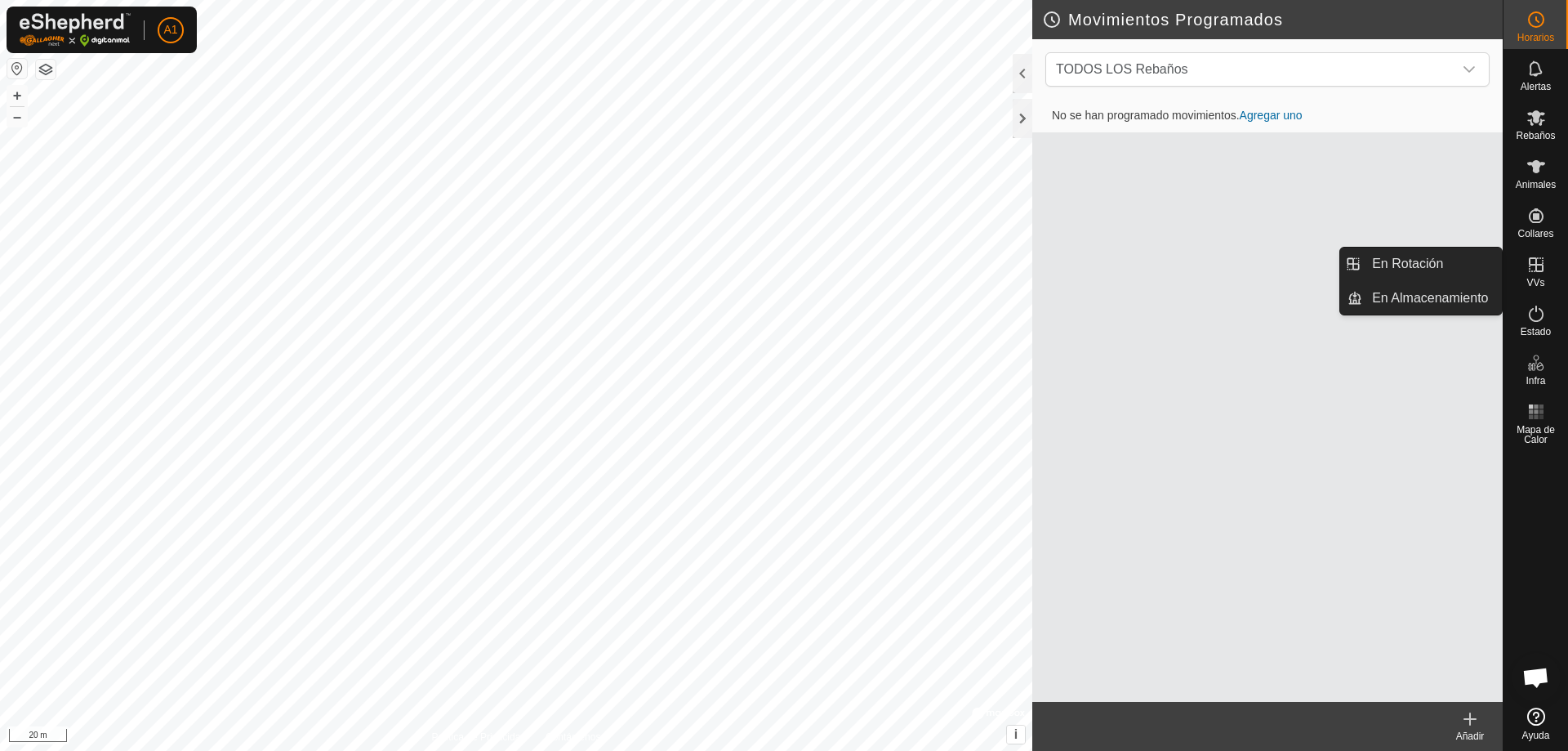
click at [1539, 264] on icon at bounding box center [1535, 265] width 15 height 15
click at [1537, 272] on icon at bounding box center [1535, 265] width 15 height 15
click at [1464, 258] on link "En Rotación" at bounding box center [1431, 264] width 140 height 33
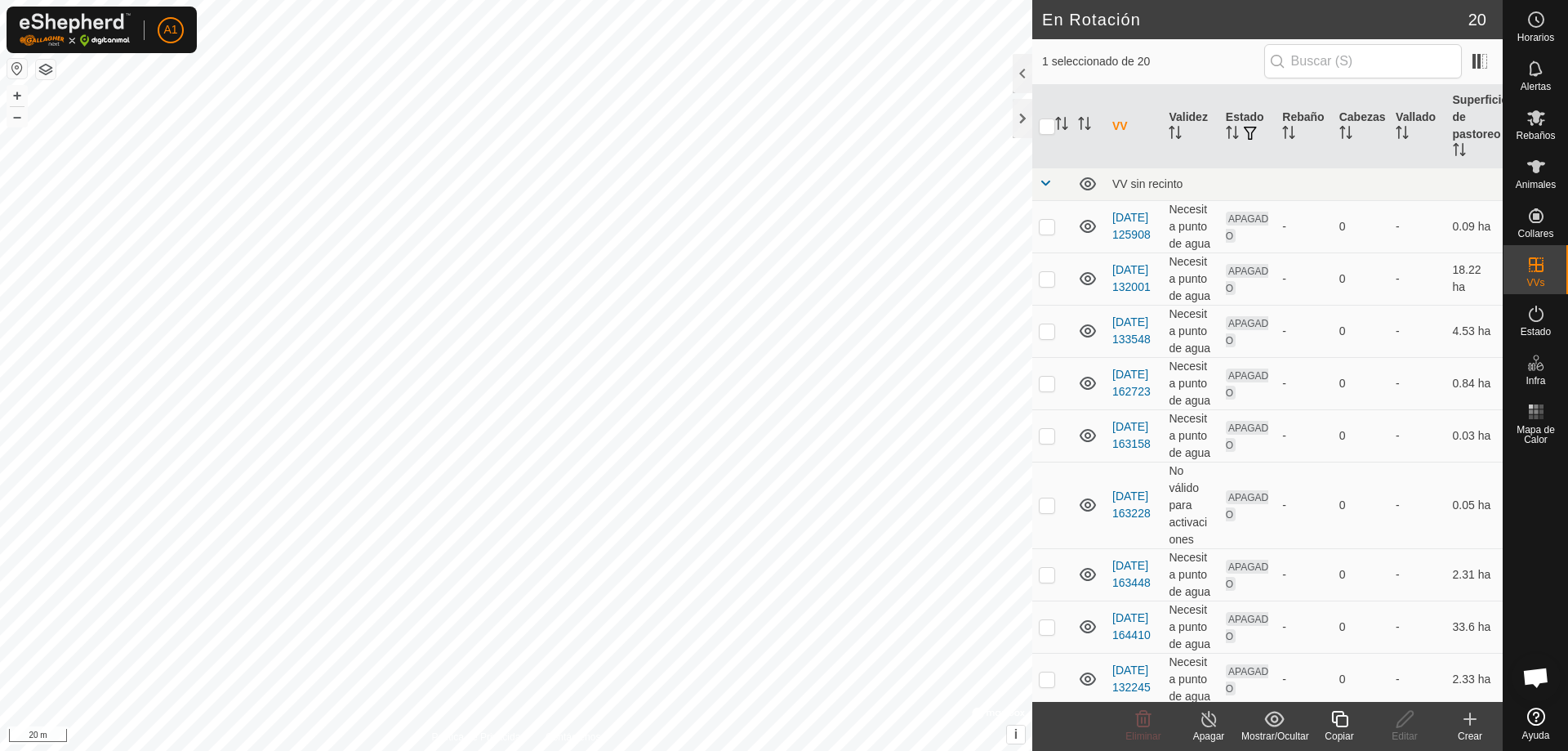
click at [1468, 723] on icon at bounding box center [1470, 718] width 20 height 20
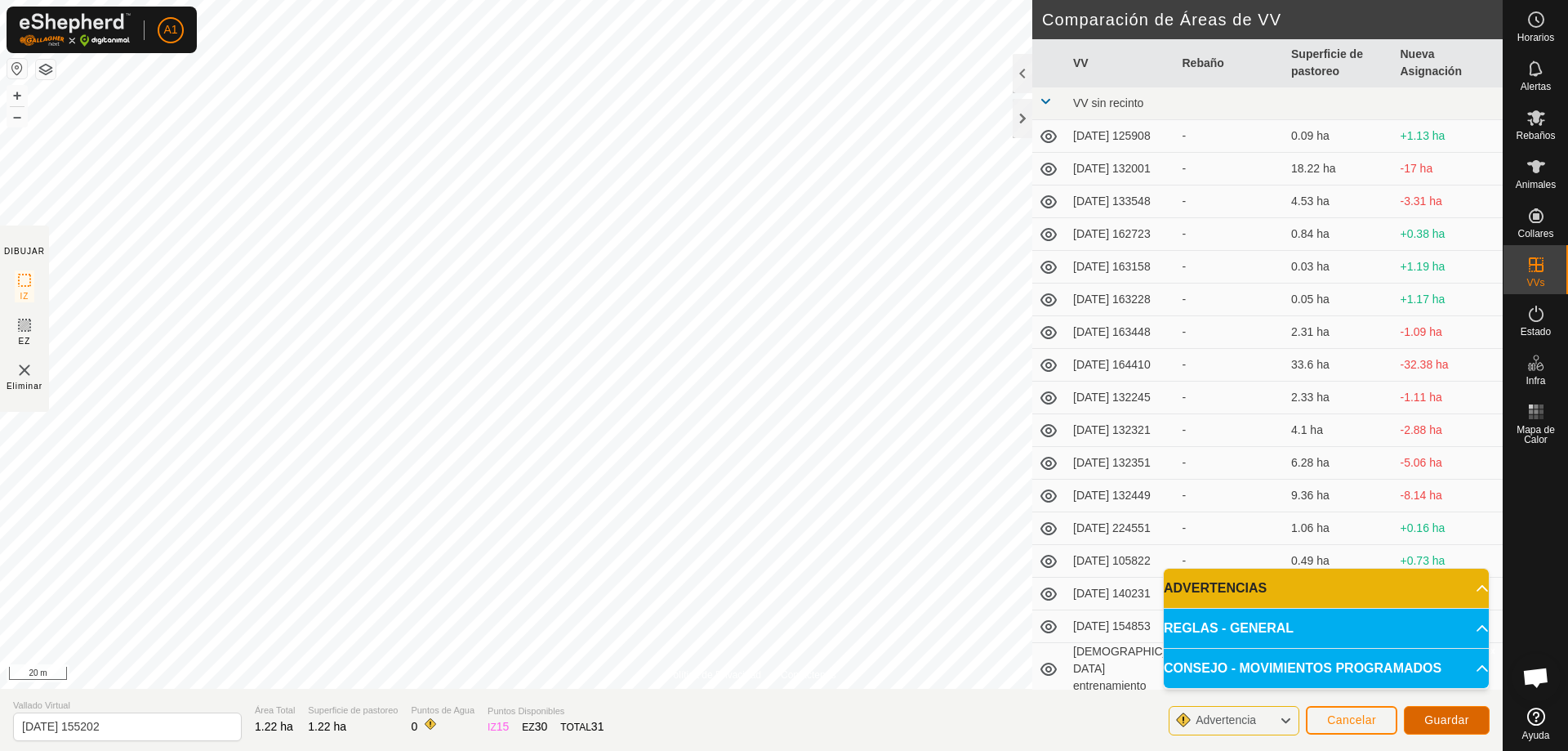
click at [1448, 722] on span "Guardar" at bounding box center [1446, 719] width 45 height 13
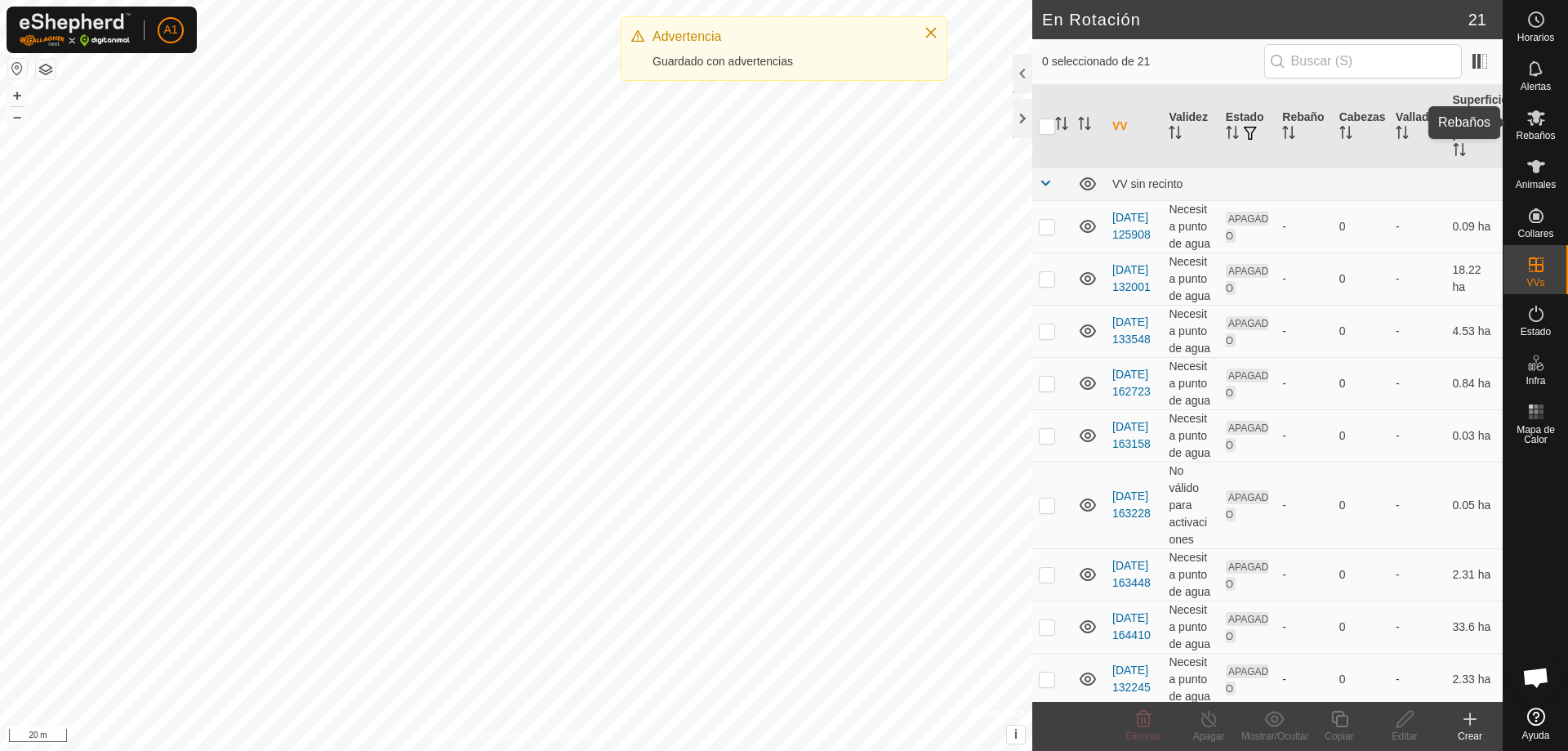
click at [1534, 121] on icon at bounding box center [1535, 118] width 18 height 15
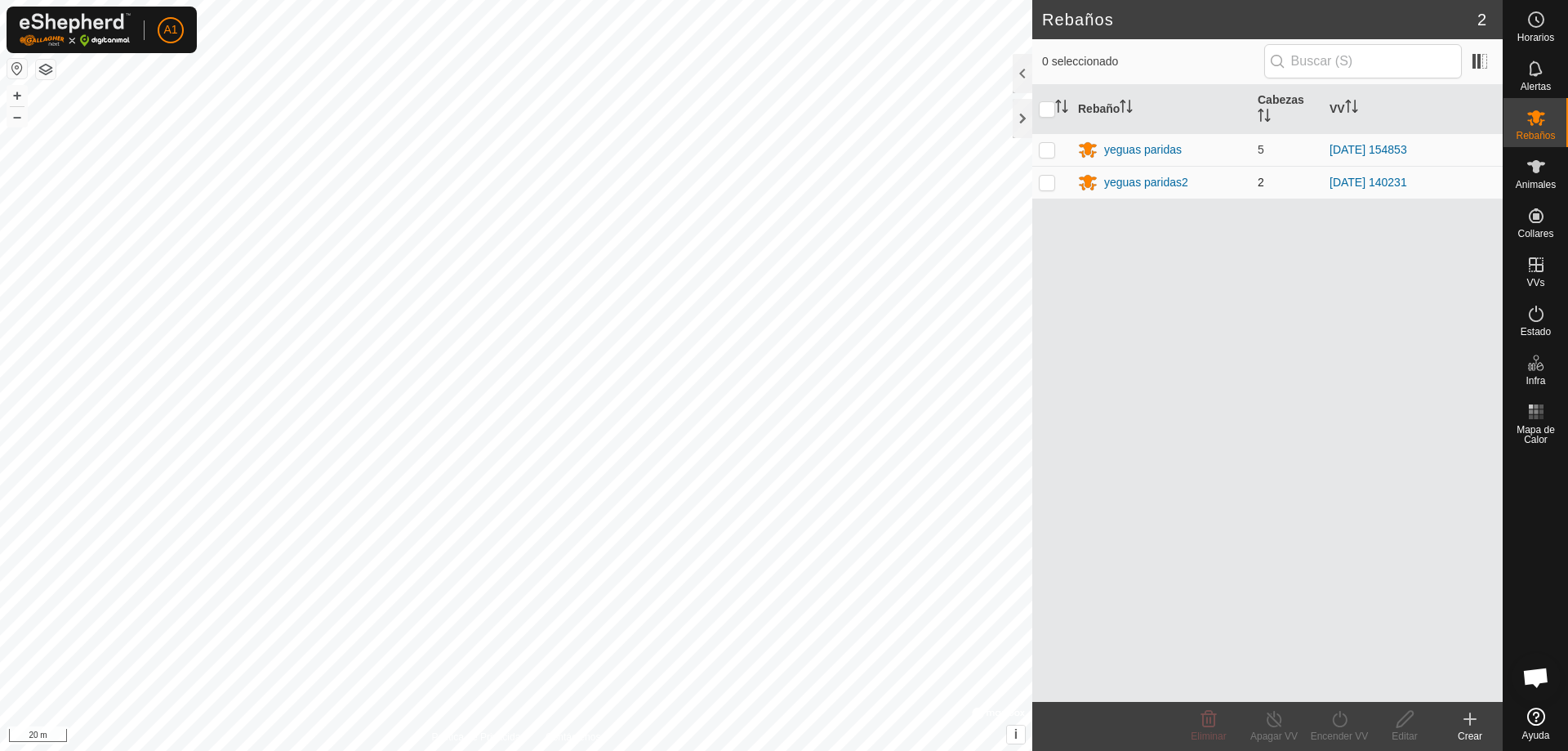
click at [1050, 181] on p-checkbox at bounding box center [1047, 182] width 16 height 13
checkbox input "true"
click at [1345, 721] on icon at bounding box center [1339, 718] width 15 height 16
click at [1352, 688] on link "Ahora" at bounding box center [1388, 683] width 162 height 33
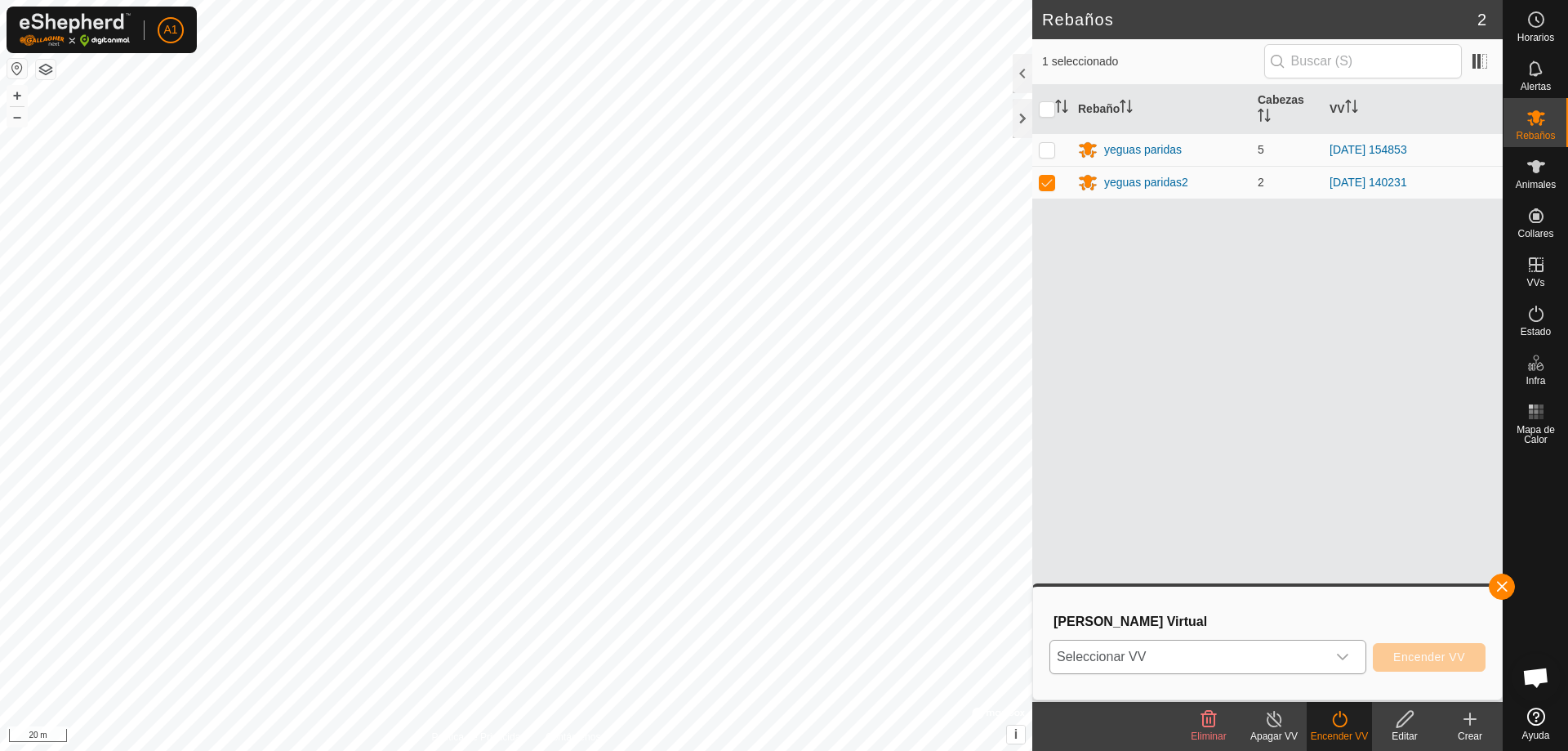
click at [1352, 662] on div "dropdown trigger" at bounding box center [1342, 657] width 33 height 33
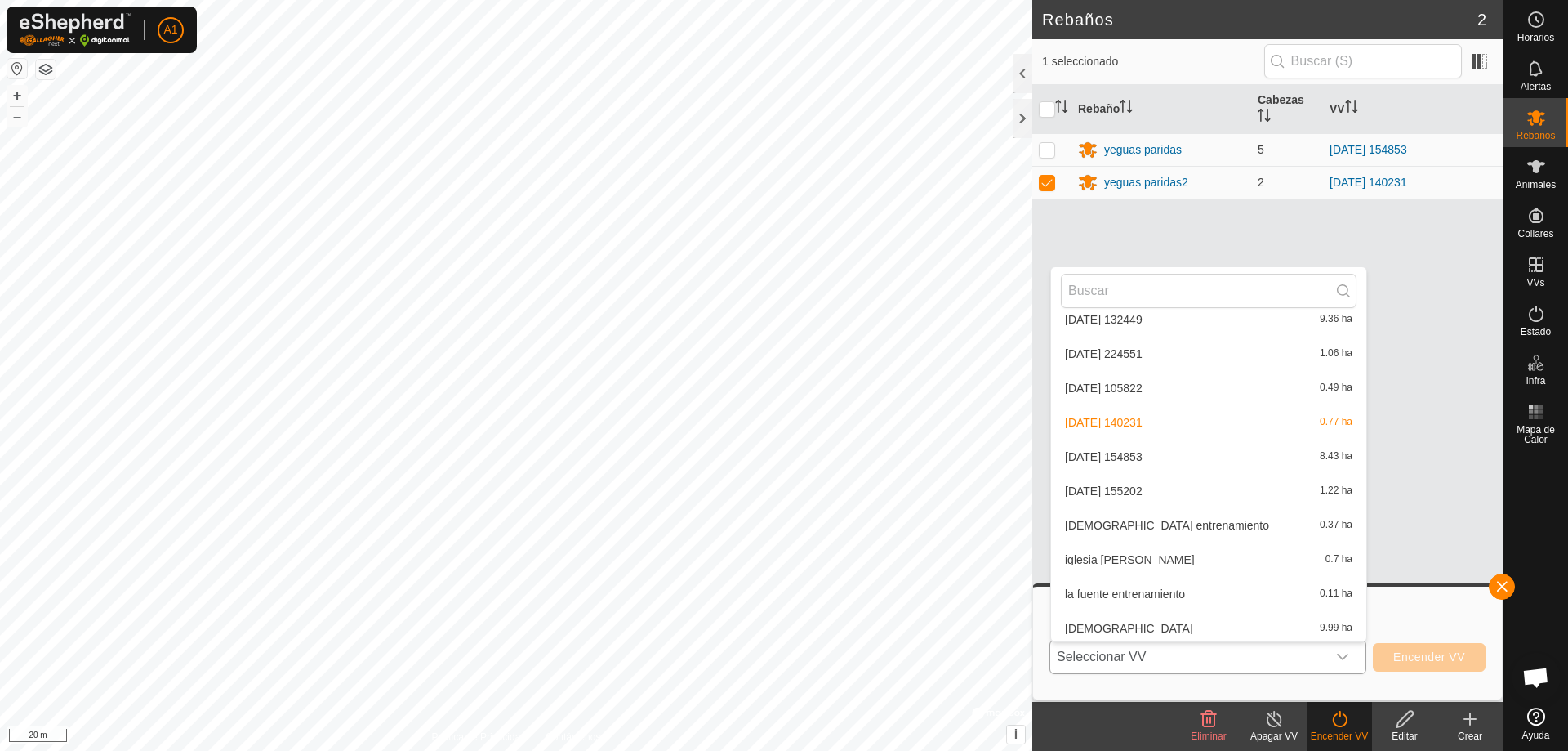
scroll to position [430, 0]
click at [1164, 489] on li "[DATE] 155202 1.22 ha" at bounding box center [1209, 488] width 315 height 33
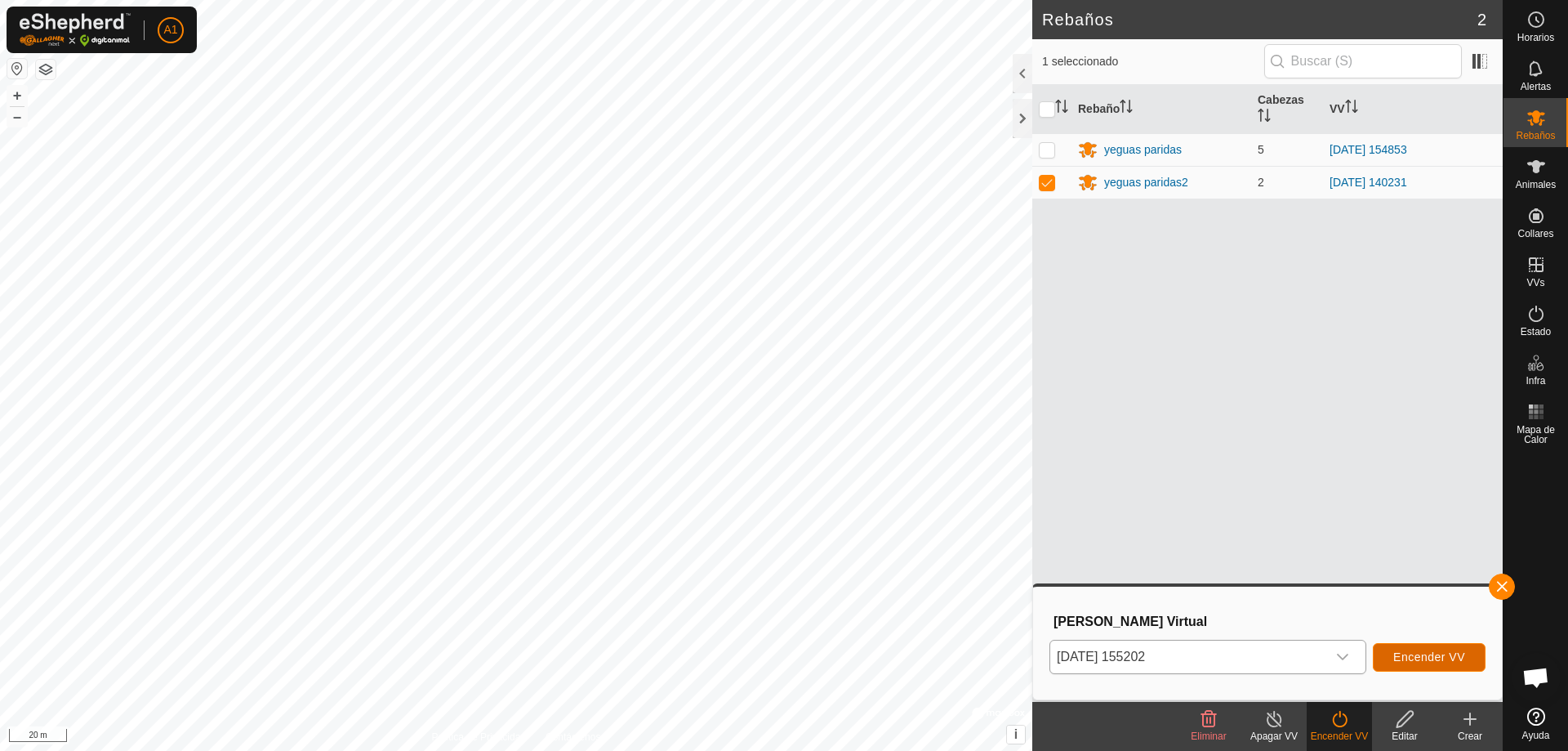
click at [1457, 658] on span "Encender VV" at bounding box center [1429, 656] width 72 height 13
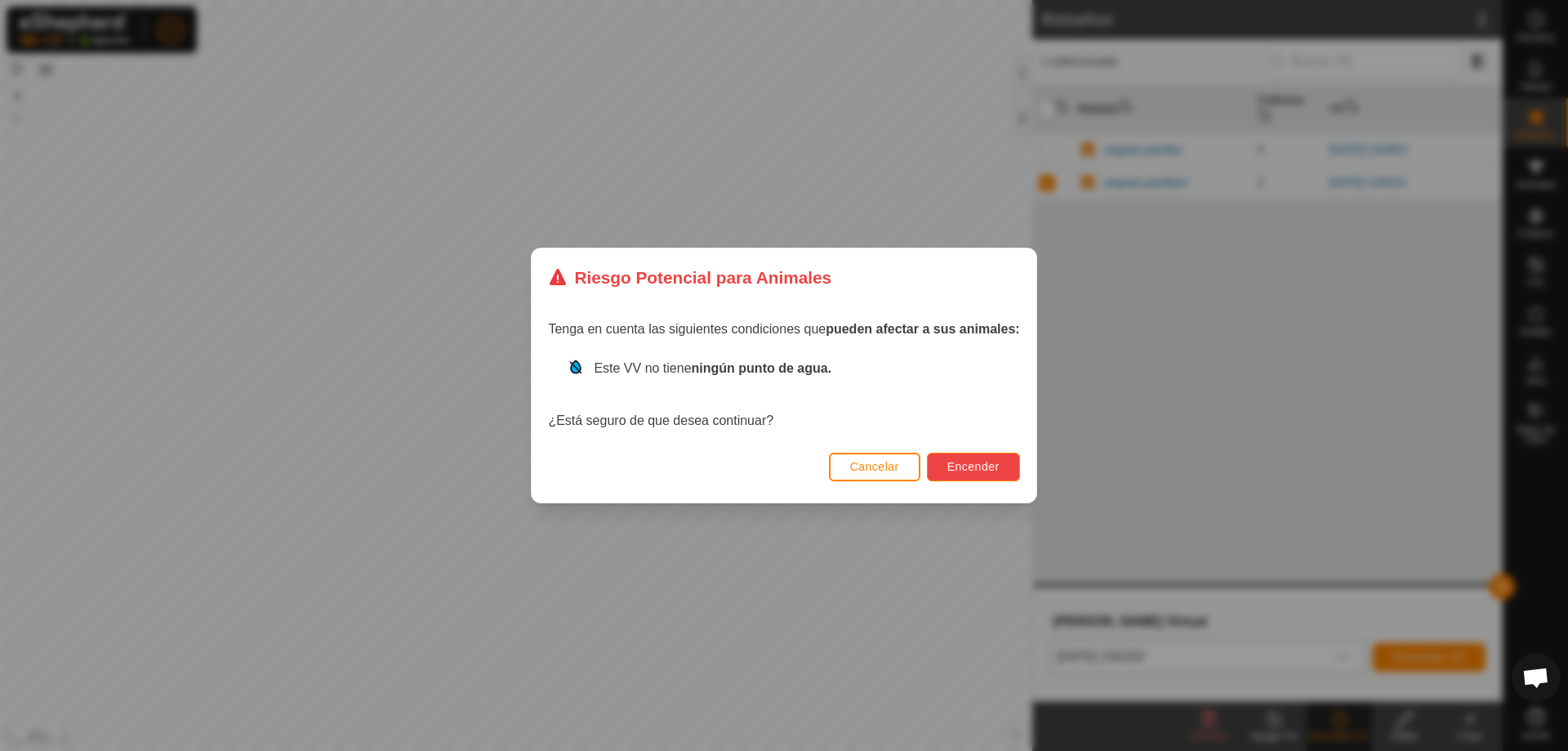
click at [1005, 472] on button "Encender" at bounding box center [973, 467] width 93 height 28
